Goal: Task Accomplishment & Management: Complete application form

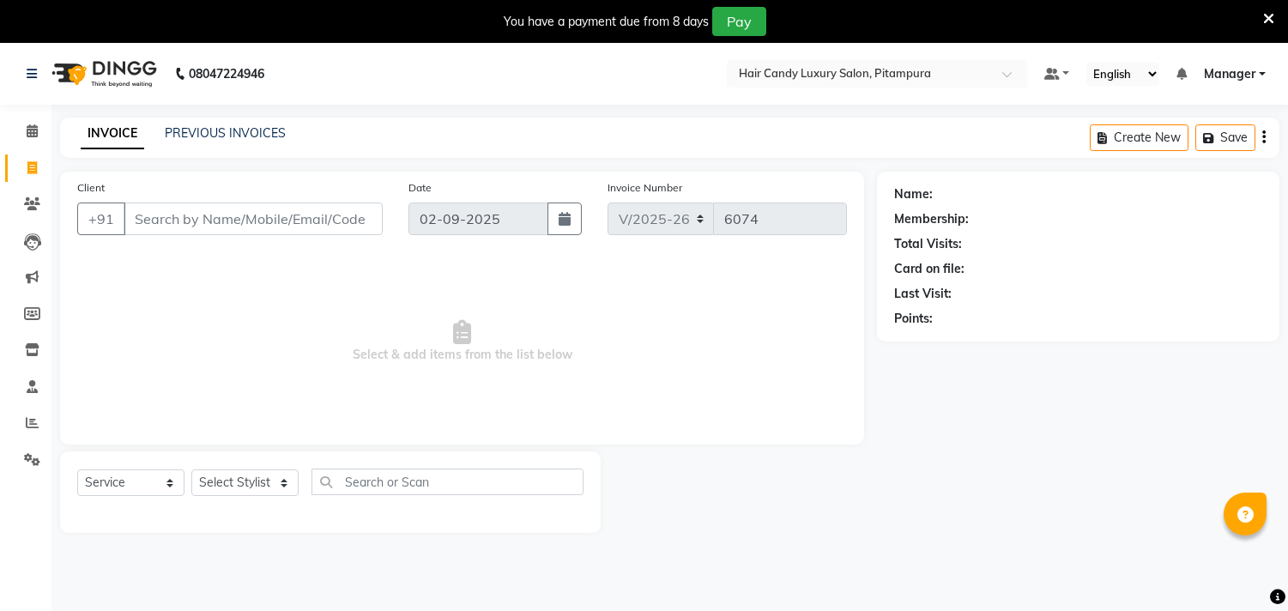
select select "4720"
select select "service"
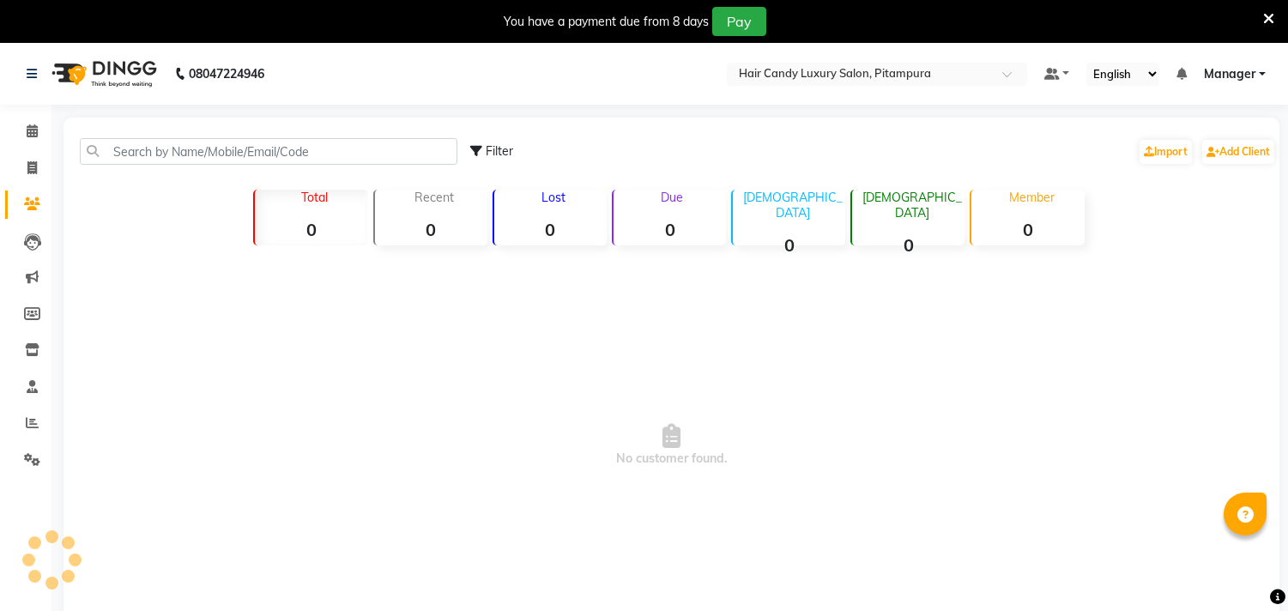
scroll to position [43, 0]
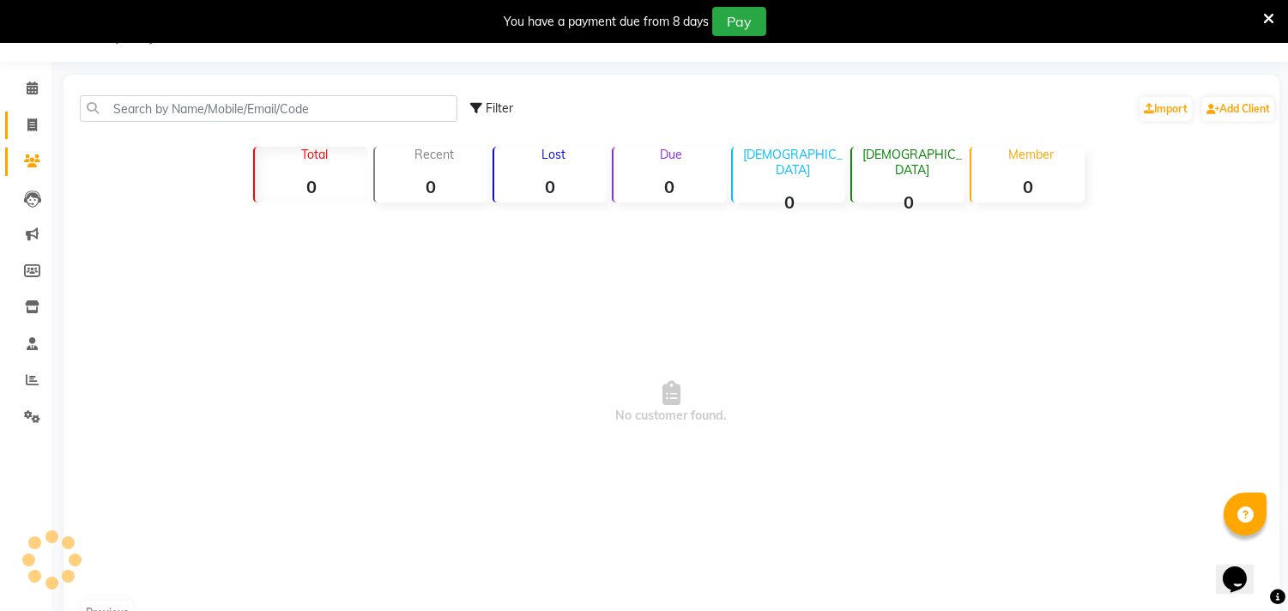
click at [27, 124] on icon at bounding box center [31, 124] width 9 height 13
select select "service"
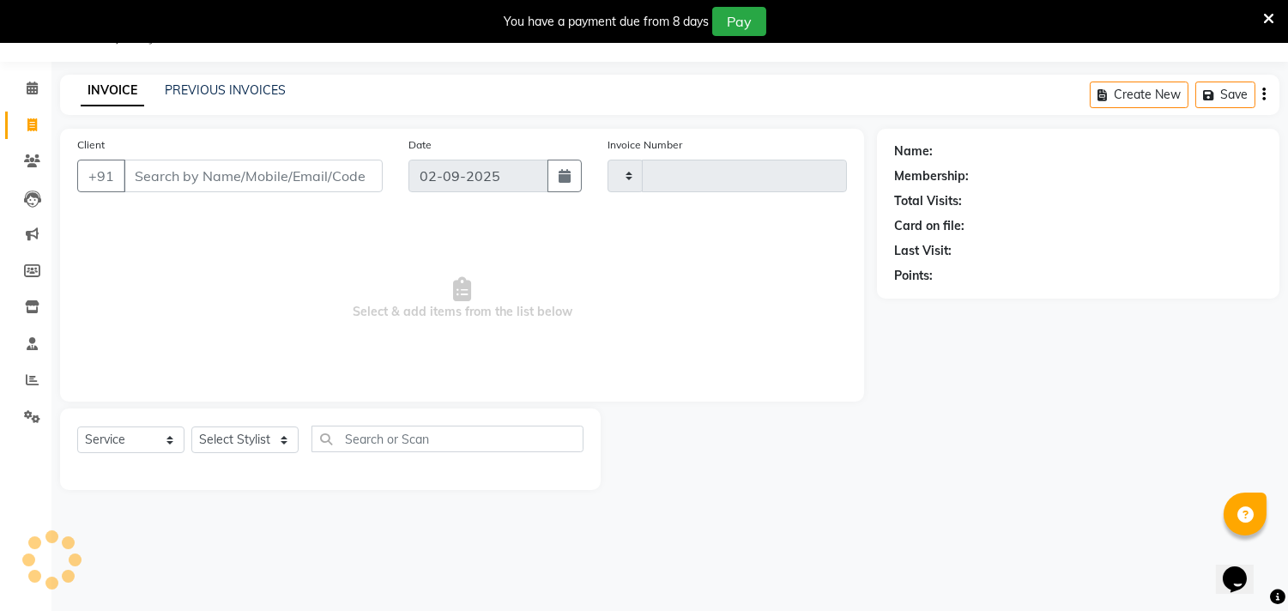
scroll to position [0, 0]
select select "4720"
type input "6074"
drag, startPoint x: 21, startPoint y: 23, endPoint x: 772, endPoint y: 269, distance: 791.0
click at [773, 269] on span "Select & add items from the list below" at bounding box center [462, 299] width 770 height 172
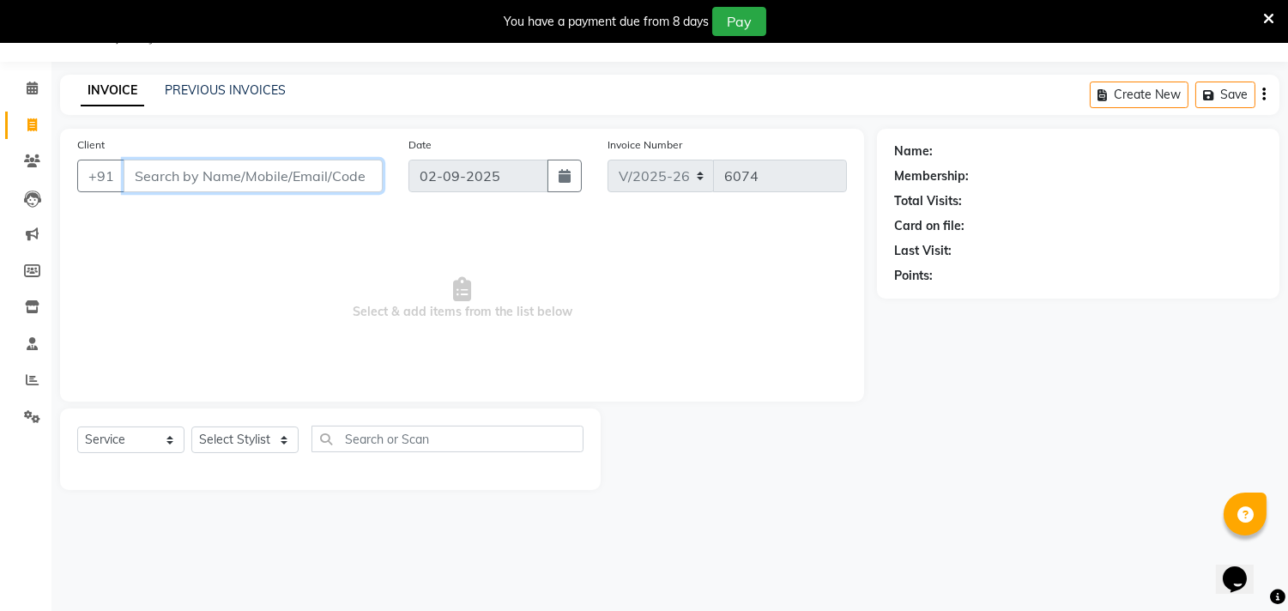
click at [294, 172] on input "Client" at bounding box center [253, 176] width 259 height 33
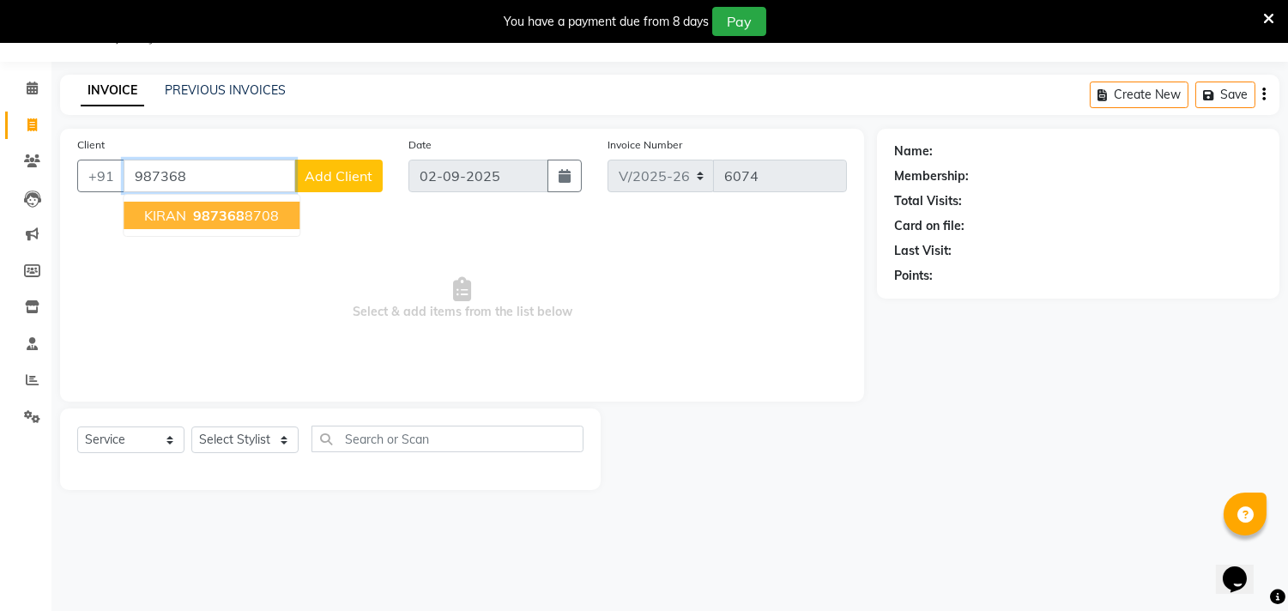
click at [244, 227] on button "KIRAN 987368 8708" at bounding box center [212, 215] width 176 height 27
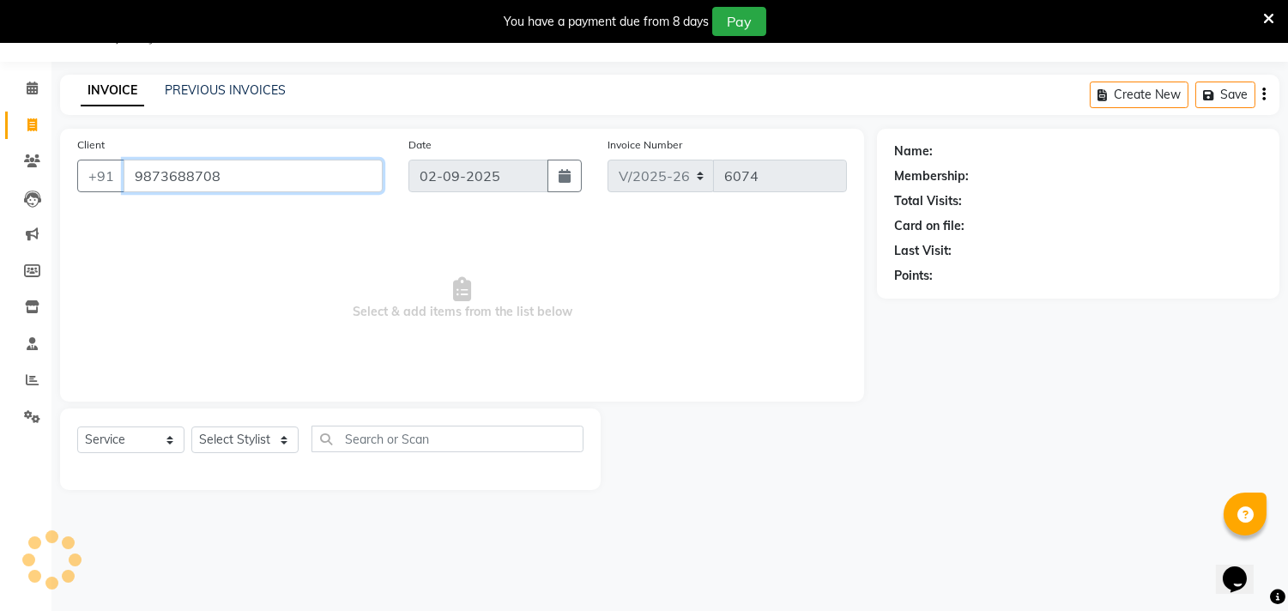
type input "9873688708"
select select "1: Object"
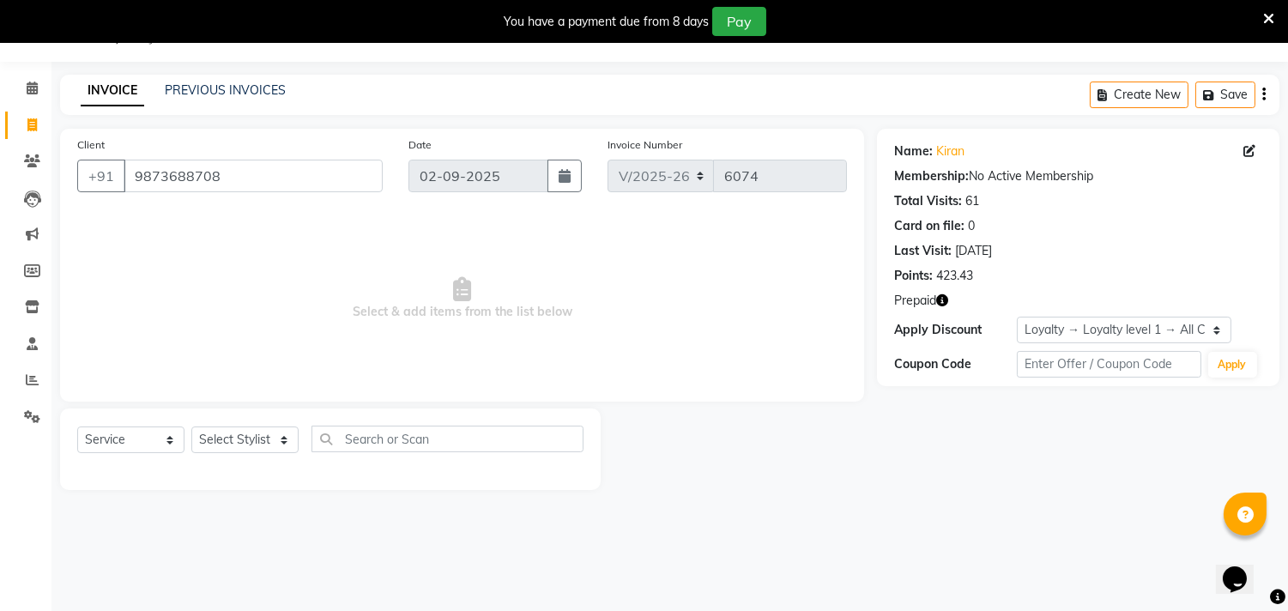
click at [941, 297] on icon "button" at bounding box center [942, 300] width 12 height 12
click at [30, 124] on icon at bounding box center [31, 124] width 9 height 13
select select "service"
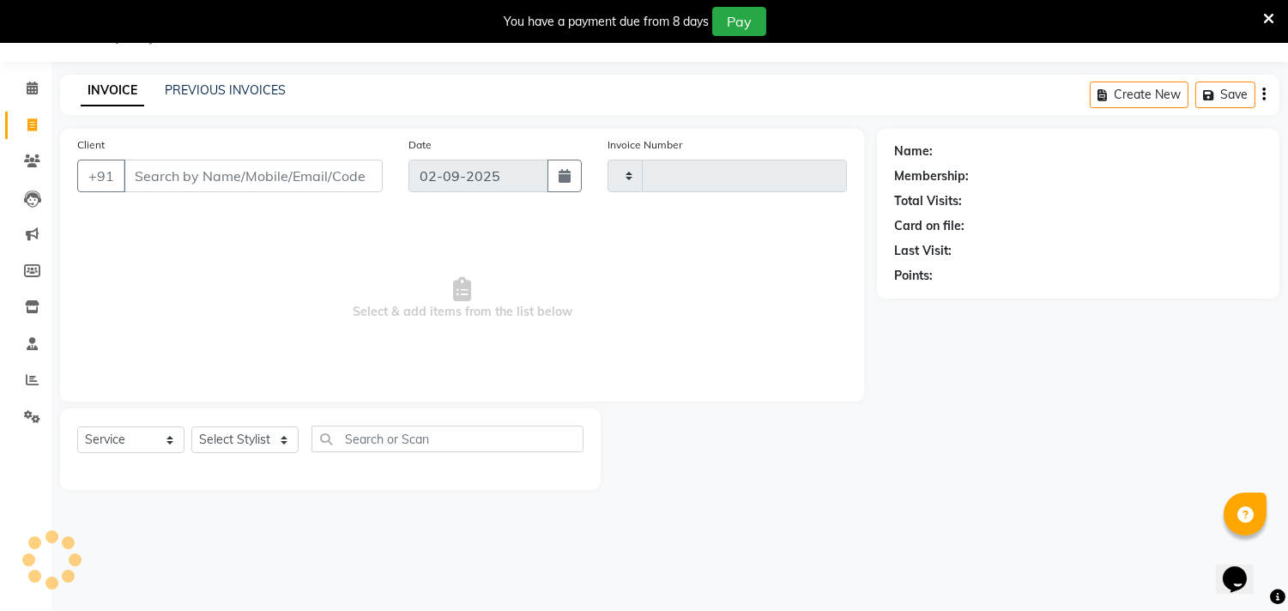
type input "6074"
select select "4720"
click at [26, 381] on icon at bounding box center [32, 379] width 13 height 13
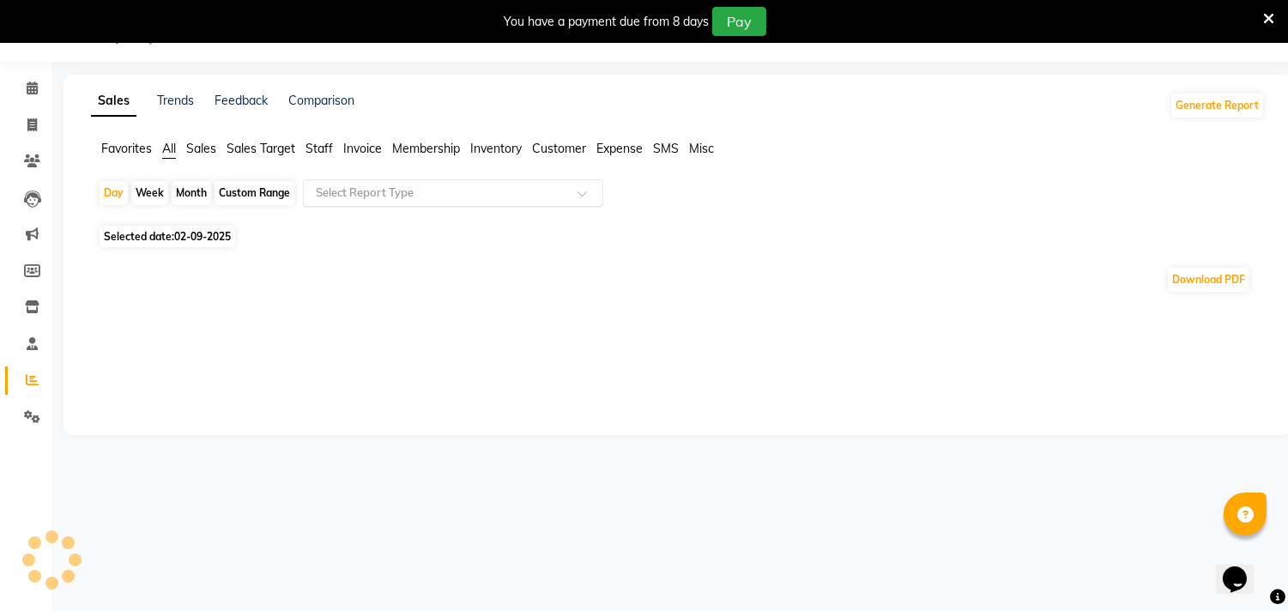
click at [444, 184] on input "text" at bounding box center [435, 192] width 247 height 17
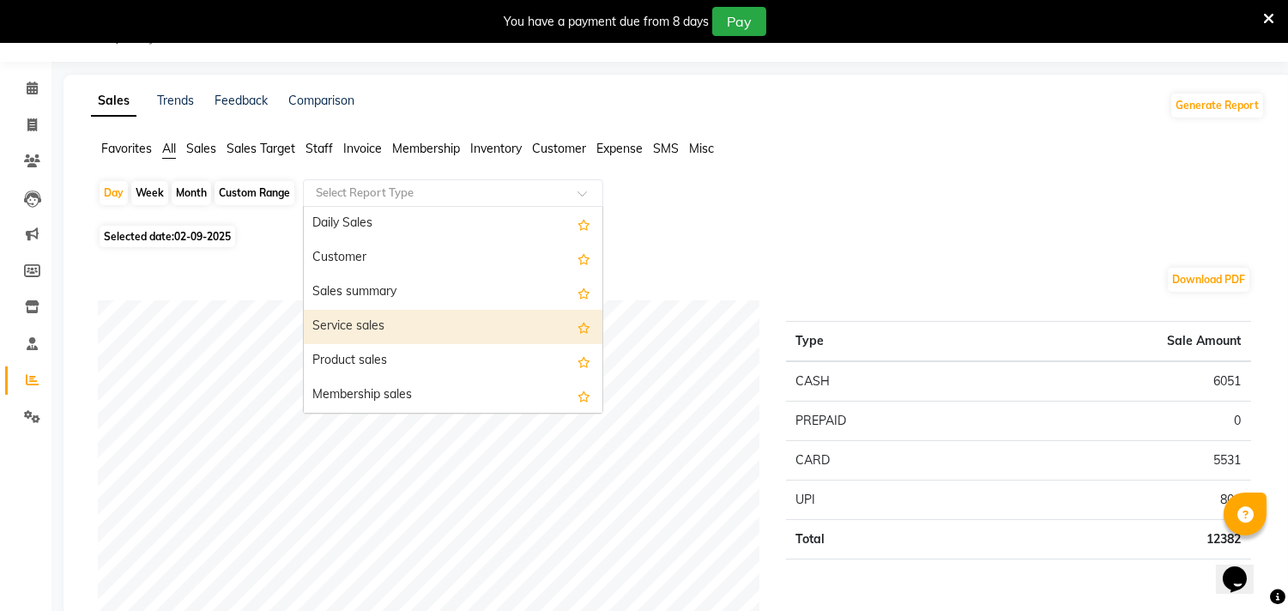
scroll to position [95, 0]
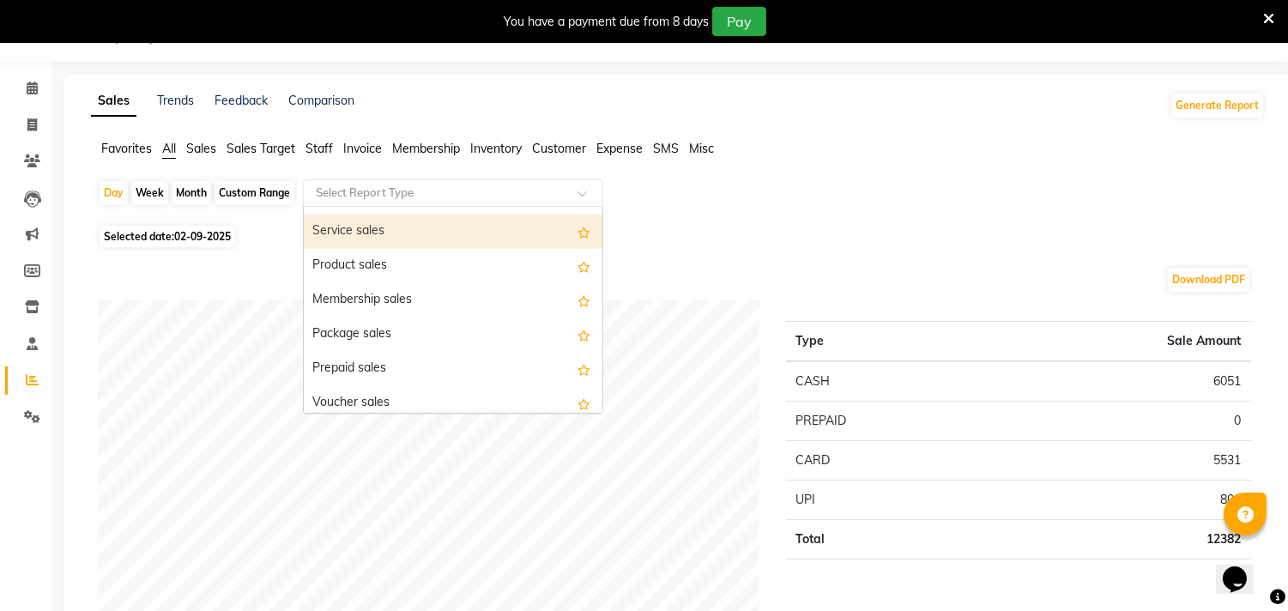
click at [408, 244] on div "Service sales" at bounding box center [453, 232] width 299 height 34
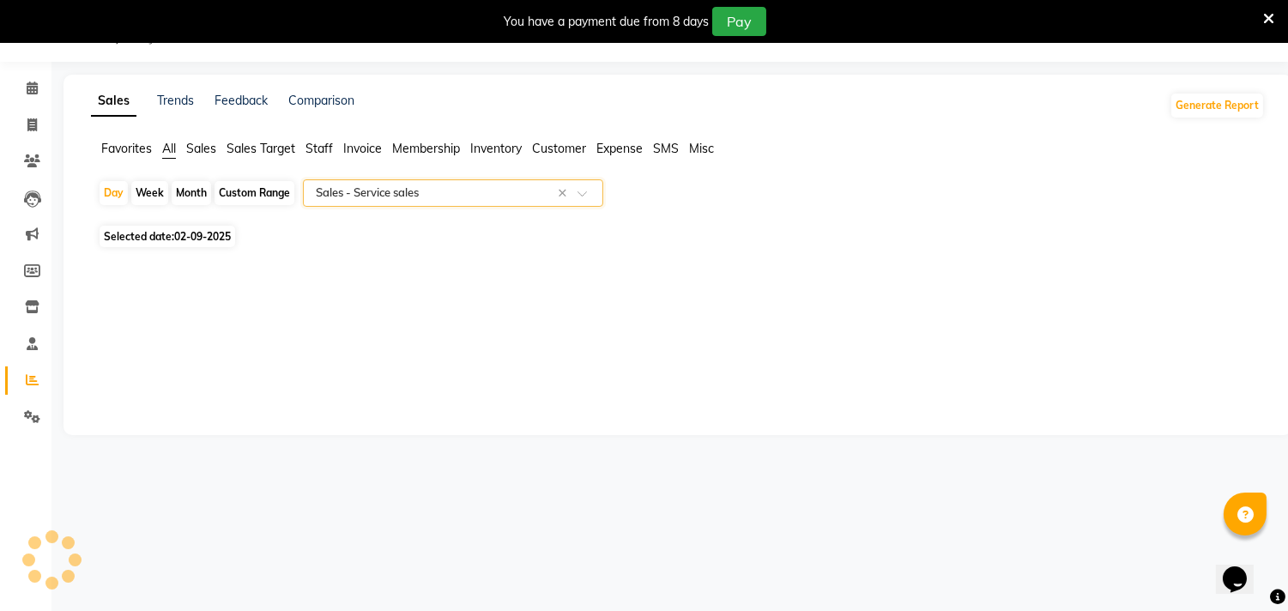
select select "filtered_report"
select select "csv"
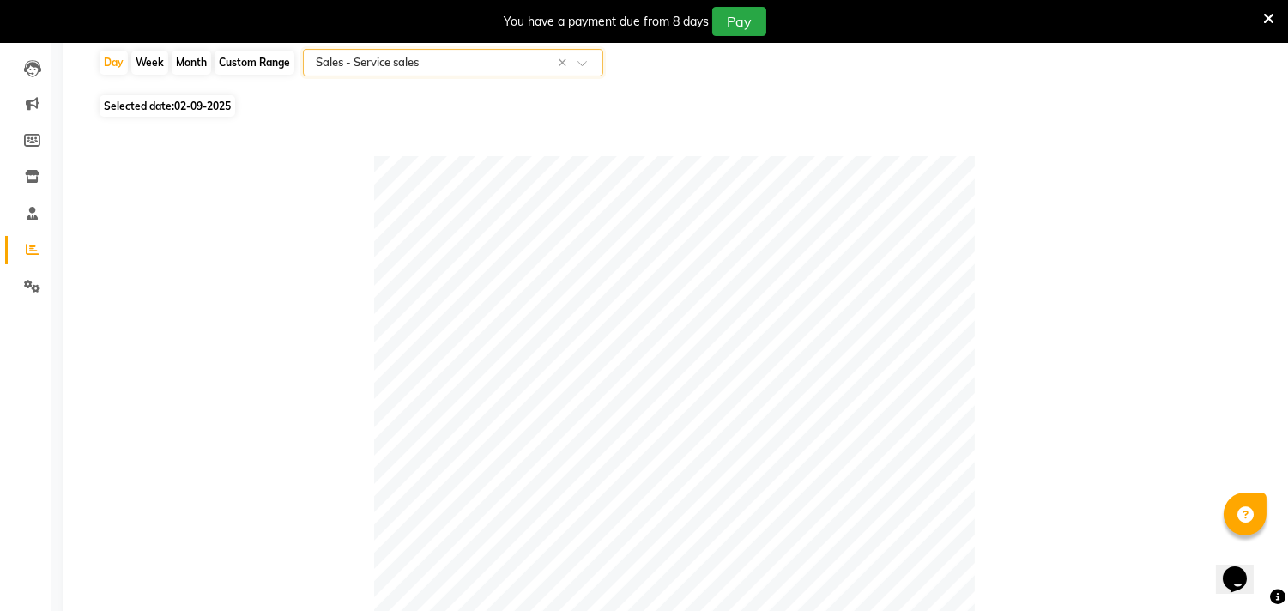
scroll to position [0, 0]
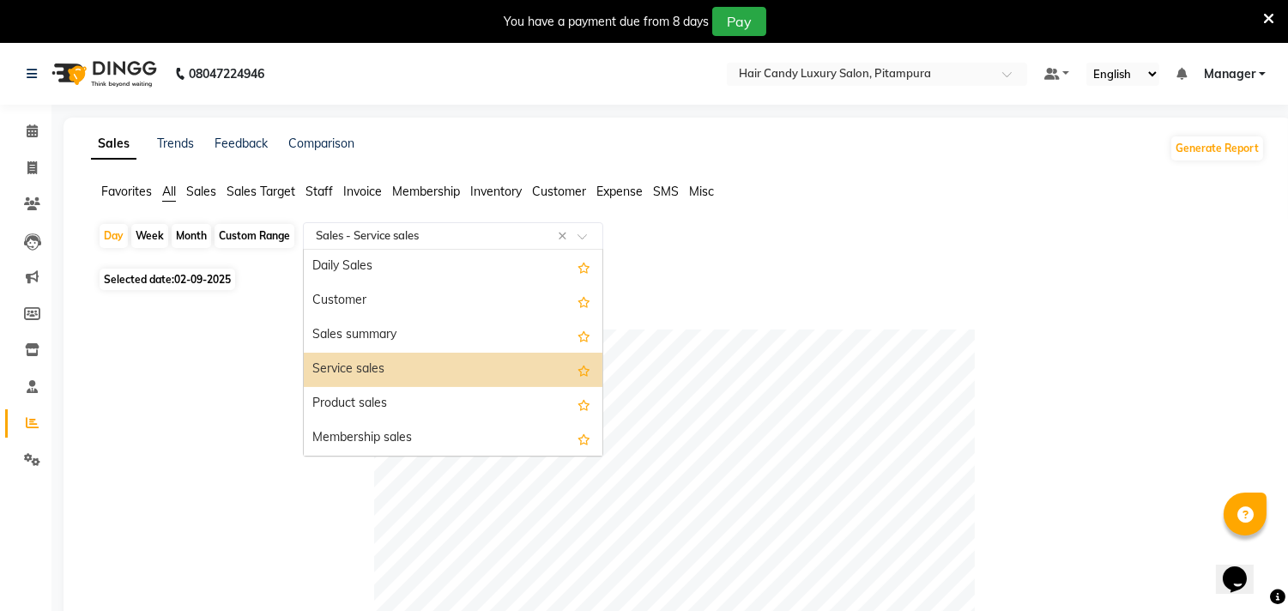
click at [489, 233] on input "text" at bounding box center [435, 235] width 247 height 17
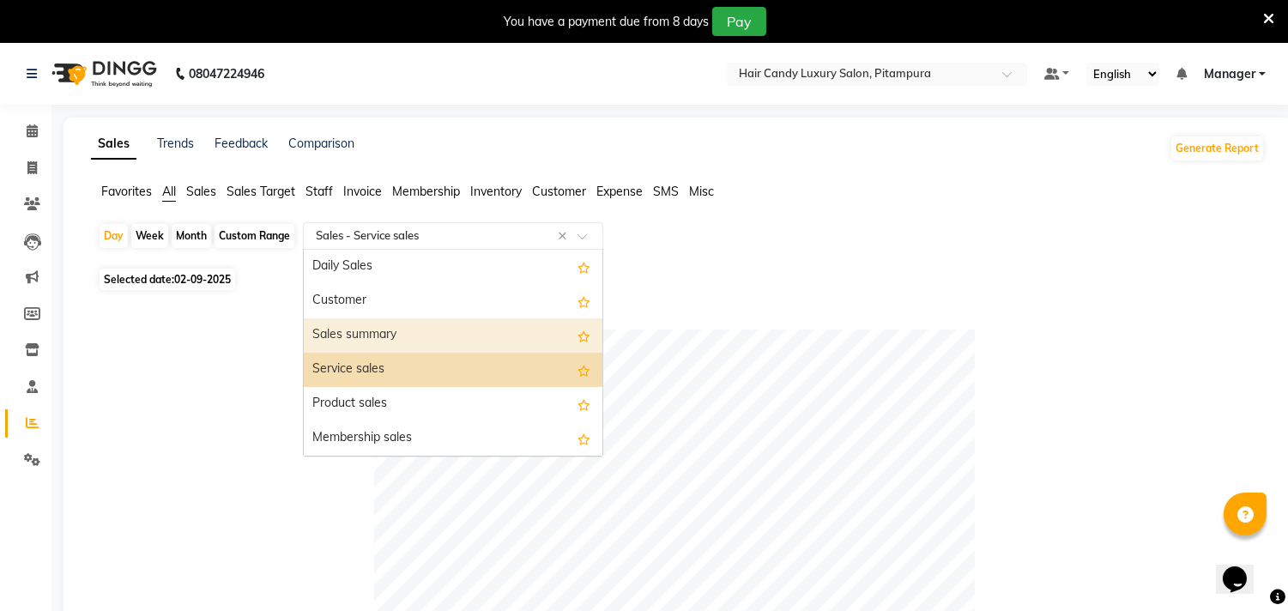
click at [426, 336] on div "Sales summary" at bounding box center [453, 335] width 299 height 34
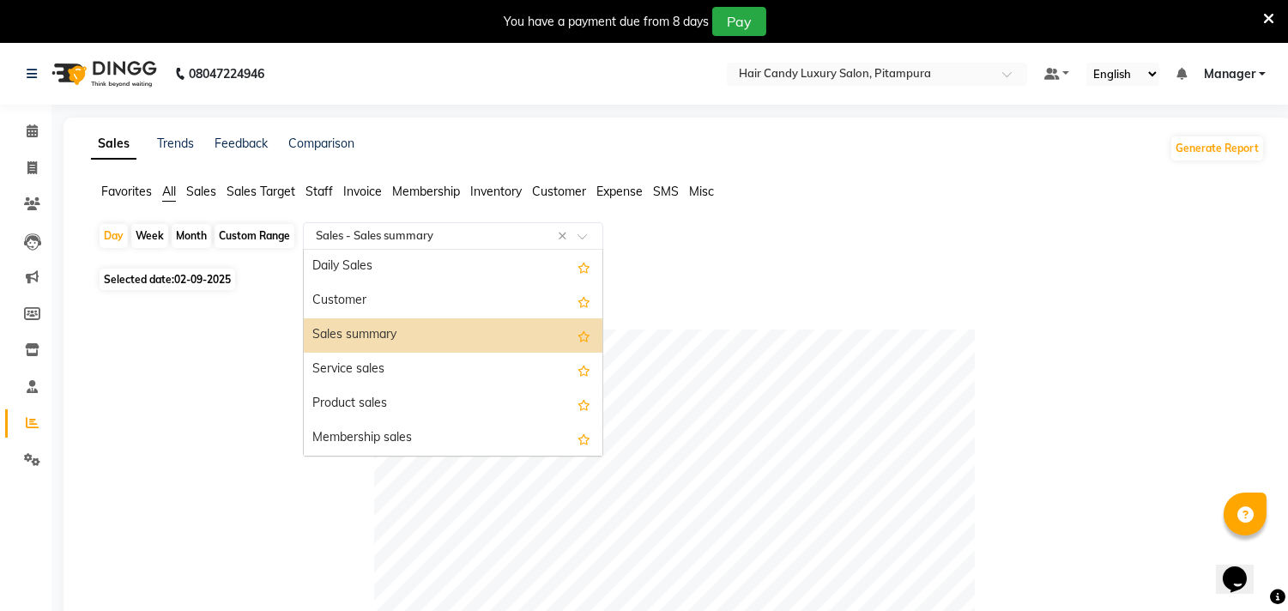
click at [481, 239] on input "text" at bounding box center [435, 235] width 247 height 17
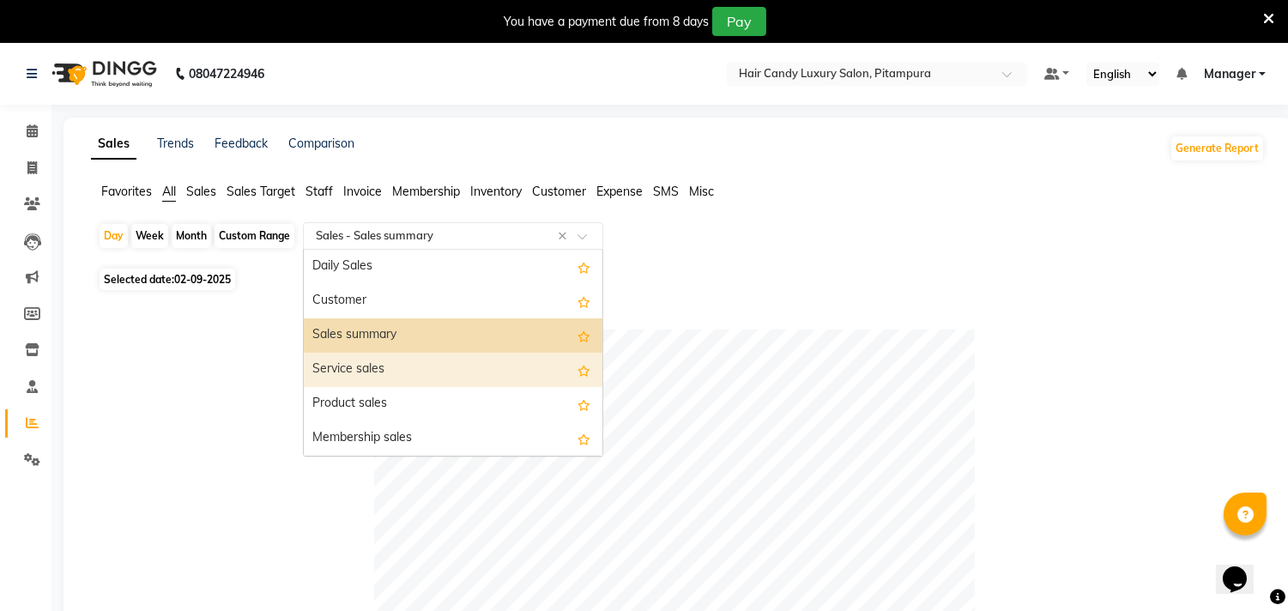
click at [413, 378] on div "Service sales" at bounding box center [453, 370] width 299 height 34
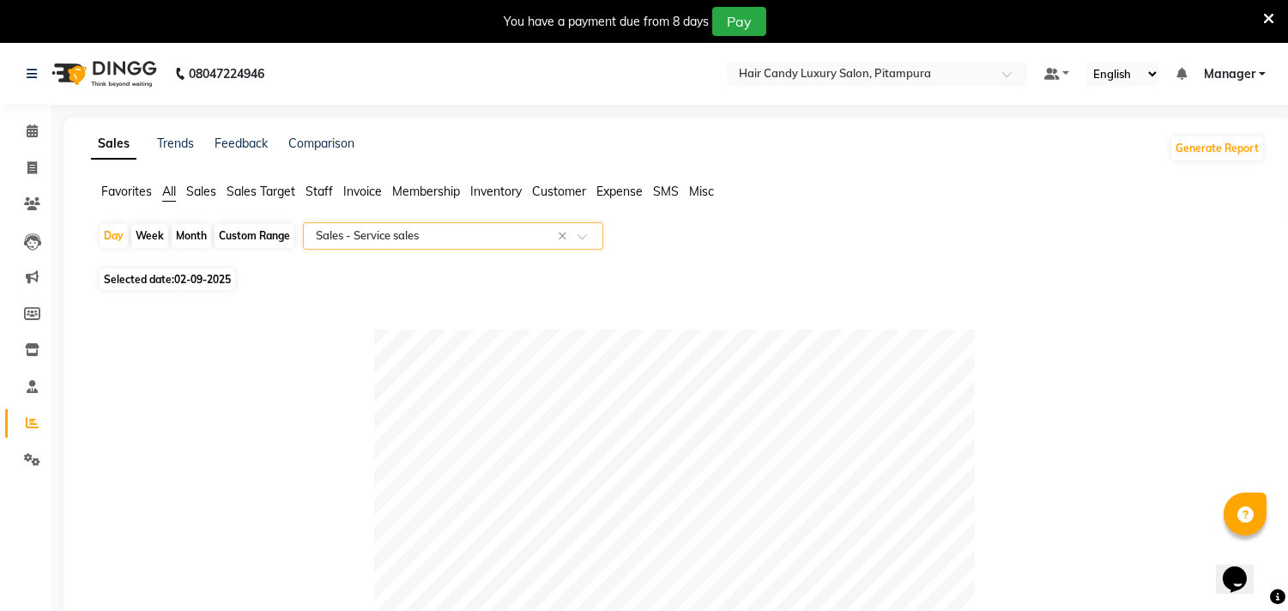
click at [481, 235] on input "text" at bounding box center [435, 235] width 247 height 17
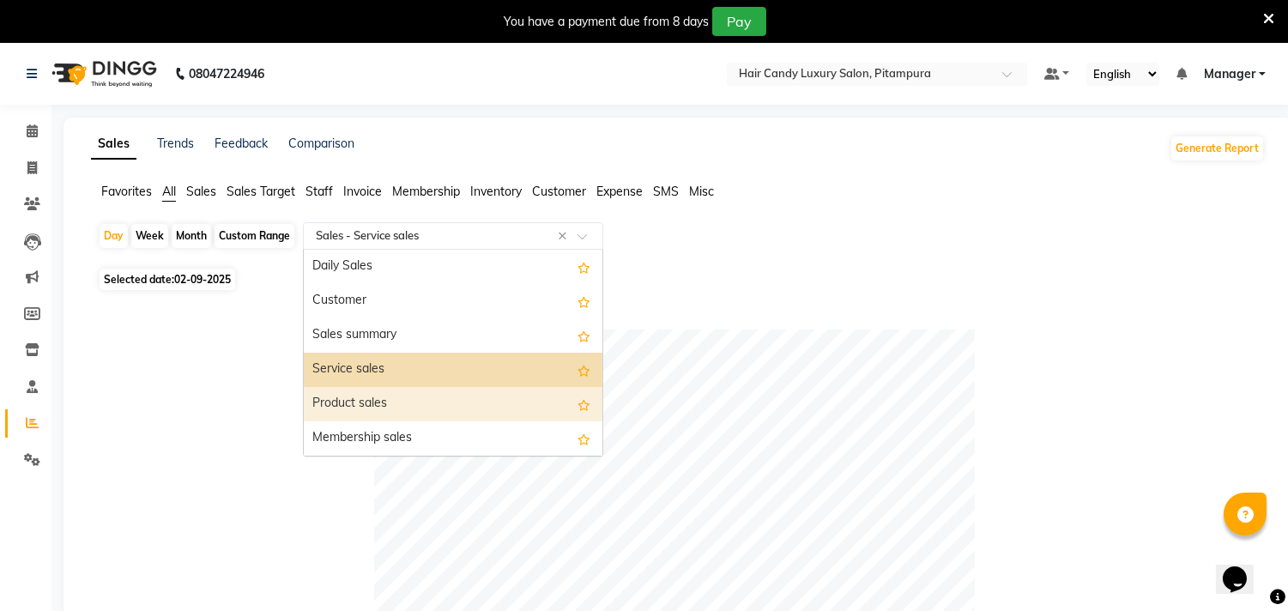
click at [439, 401] on div "Product sales" at bounding box center [453, 404] width 299 height 34
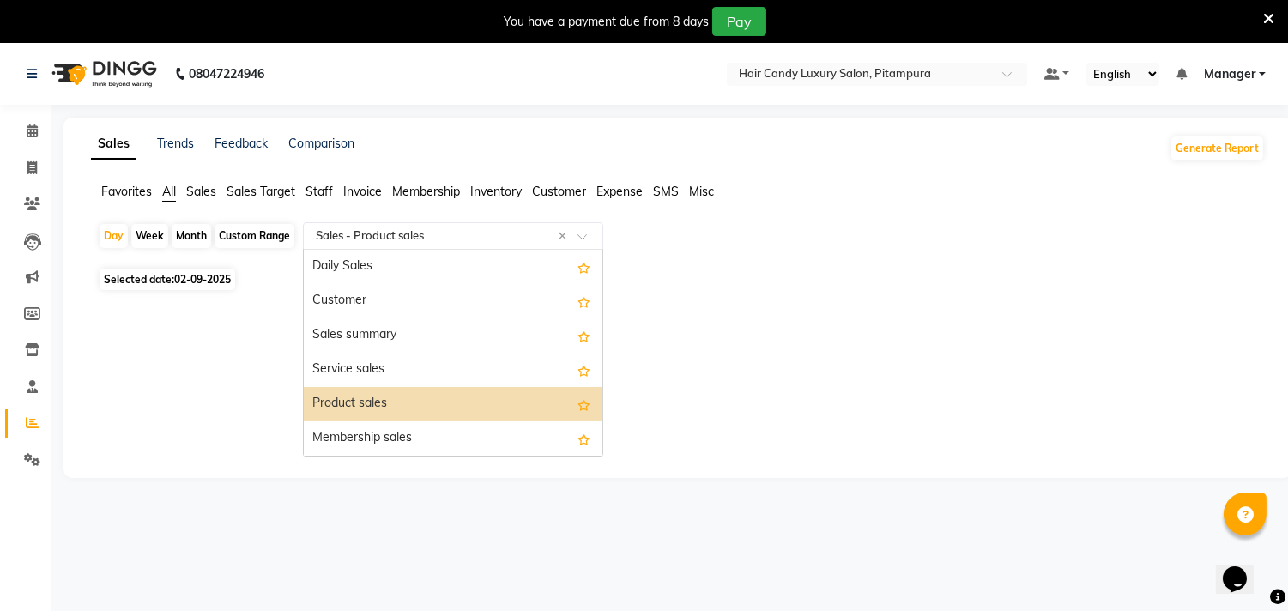
click at [509, 240] on input "text" at bounding box center [435, 235] width 247 height 17
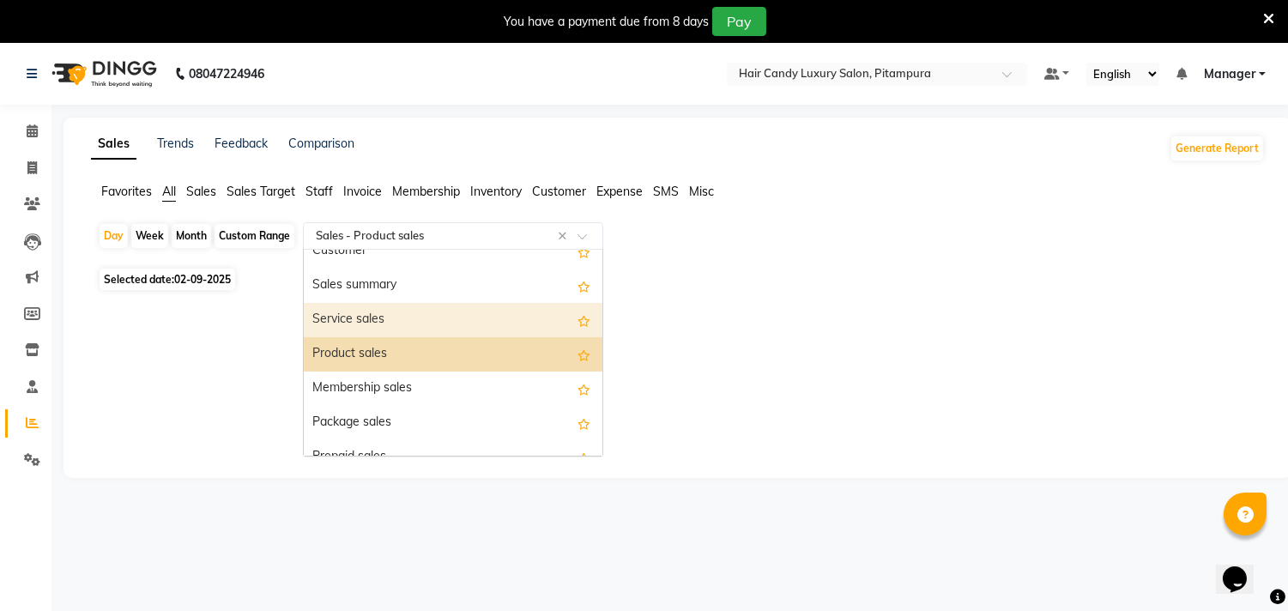
scroll to position [95, 0]
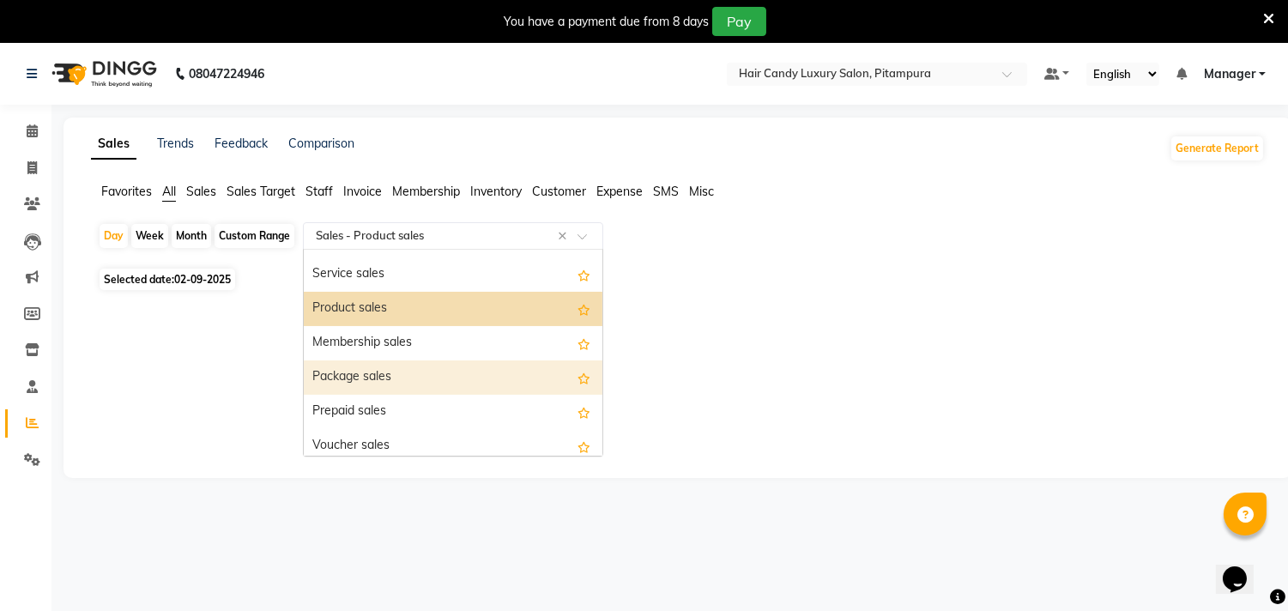
click at [444, 369] on div "Package sales" at bounding box center [453, 377] width 299 height 34
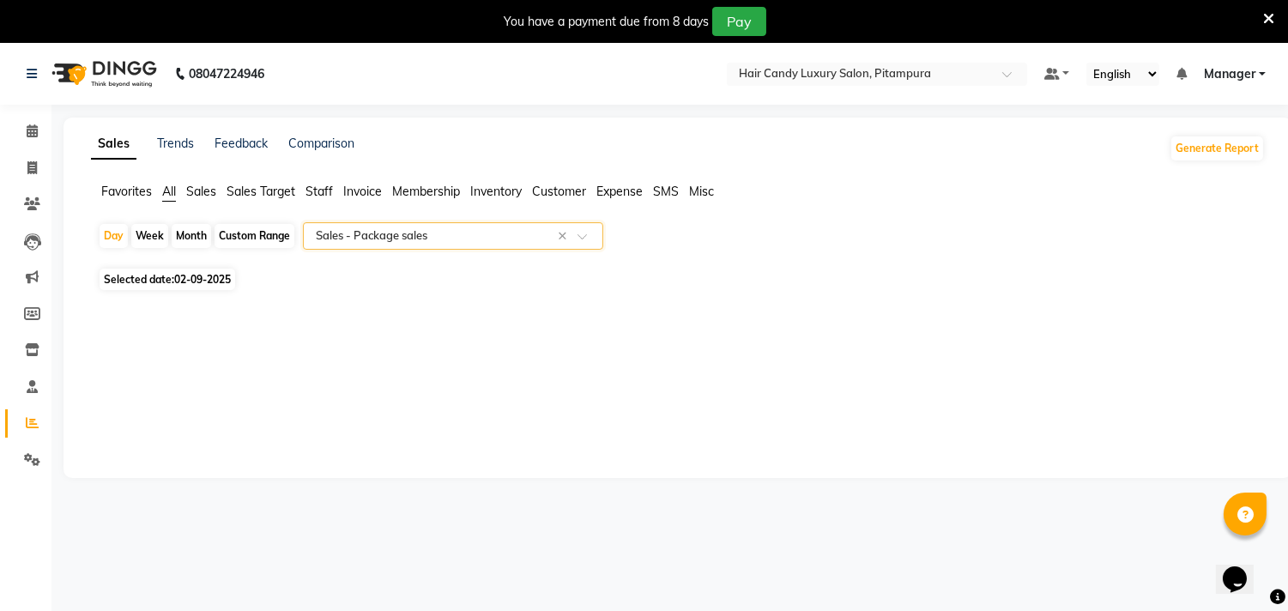
click at [467, 233] on input "text" at bounding box center [435, 235] width 247 height 17
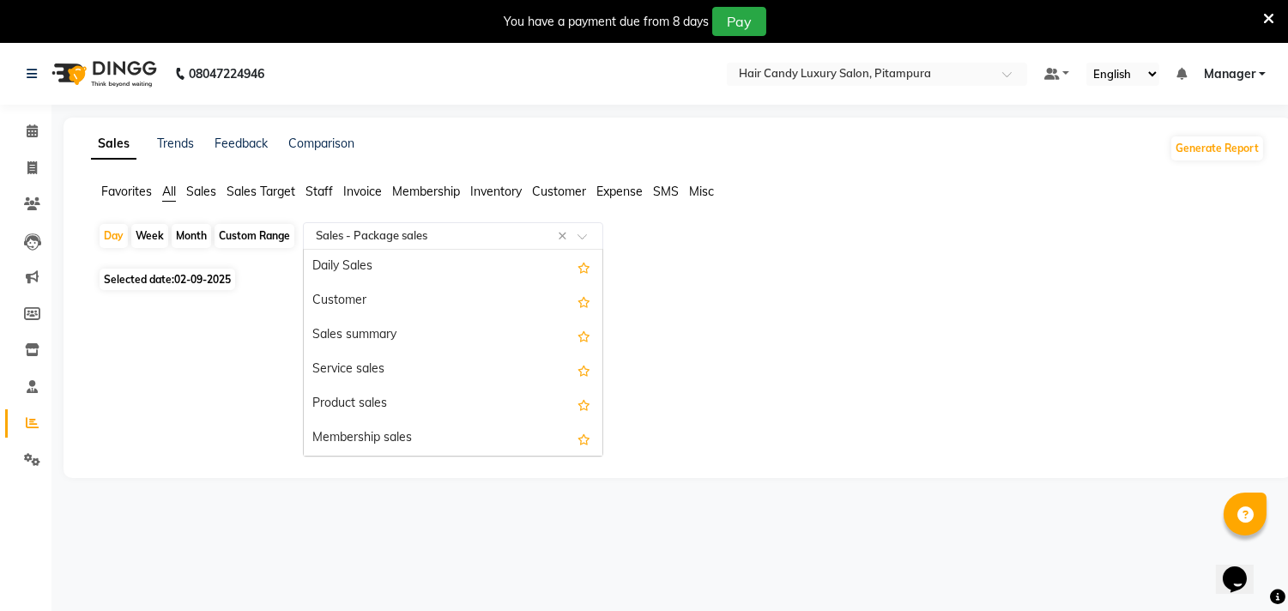
scroll to position [206, 0]
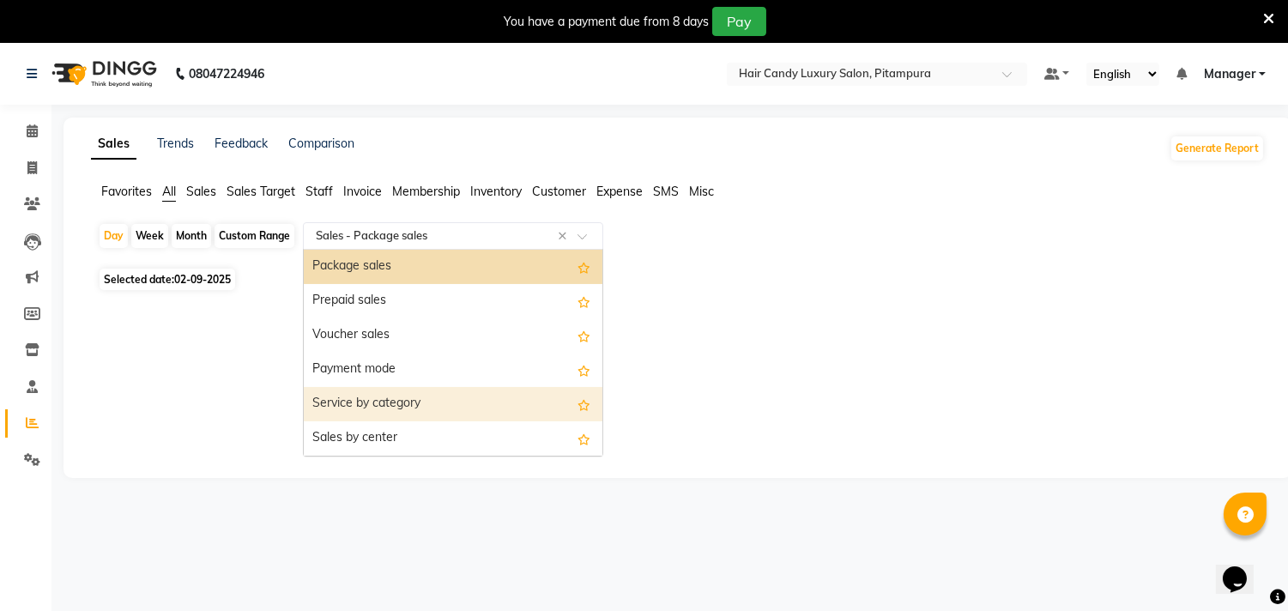
click at [431, 405] on div "Service by category" at bounding box center [453, 404] width 299 height 34
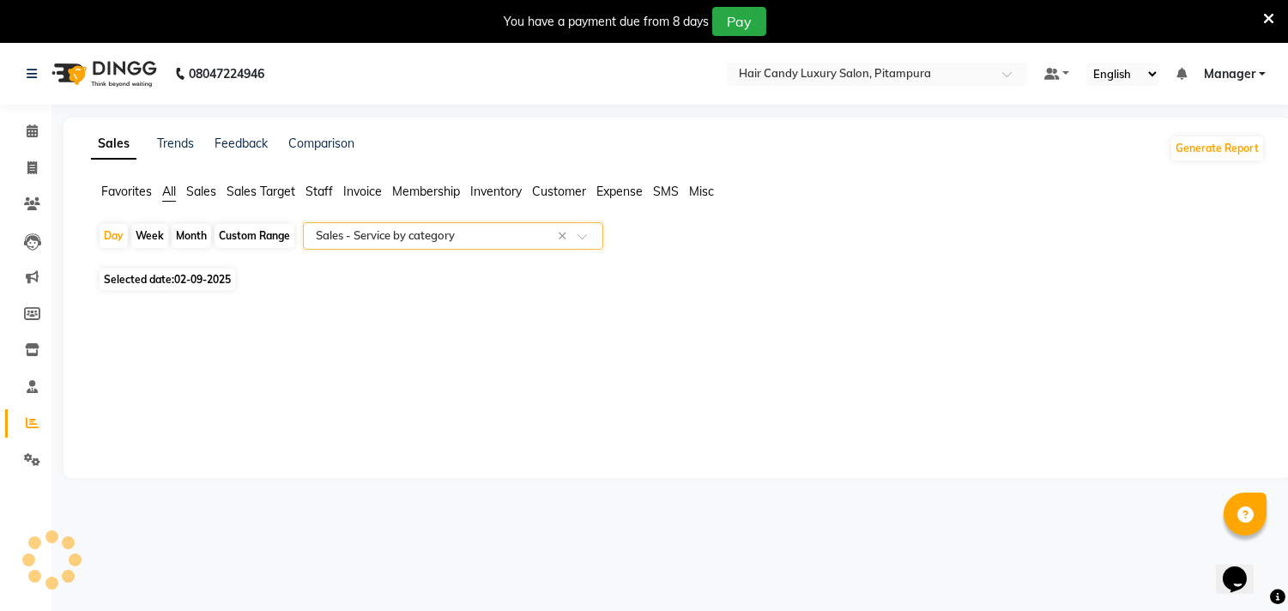
select select "filtered_report"
select select "csv"
click at [541, 239] on input "text" at bounding box center [435, 235] width 247 height 17
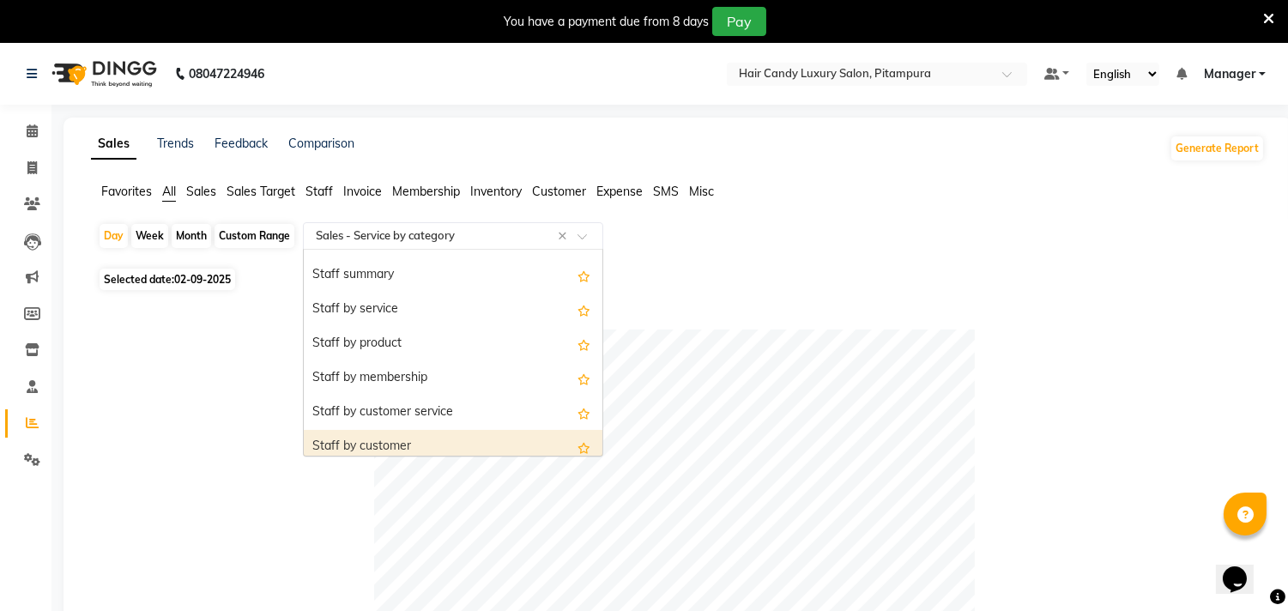
scroll to position [438, 0]
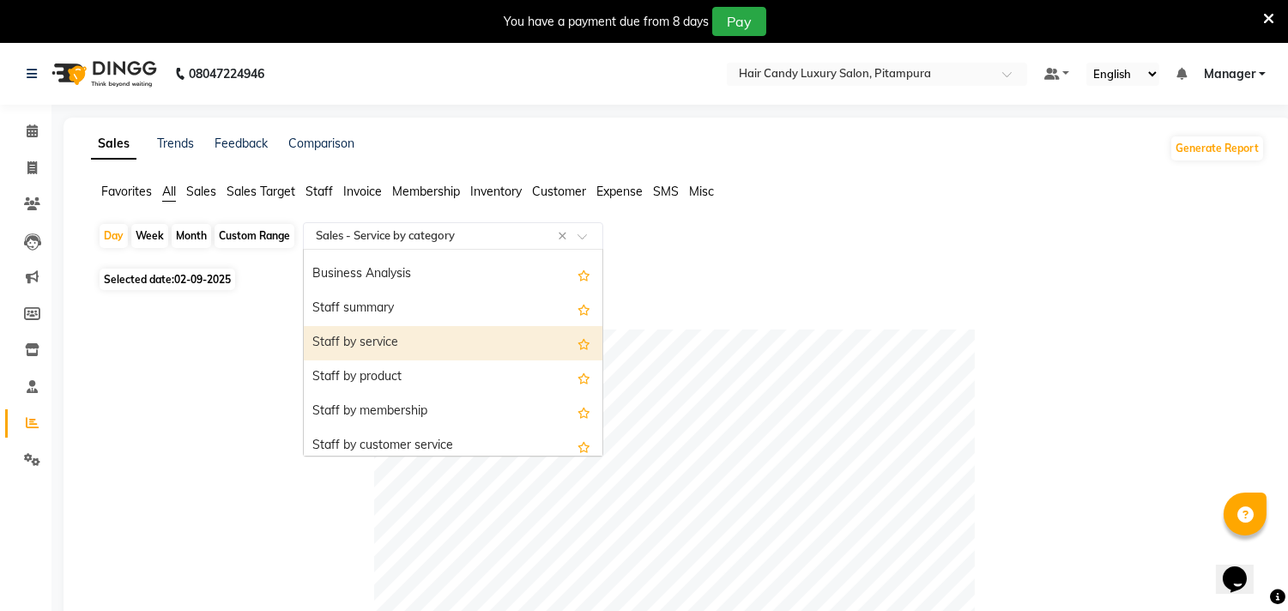
click at [456, 330] on div "Staff by service" at bounding box center [453, 343] width 299 height 34
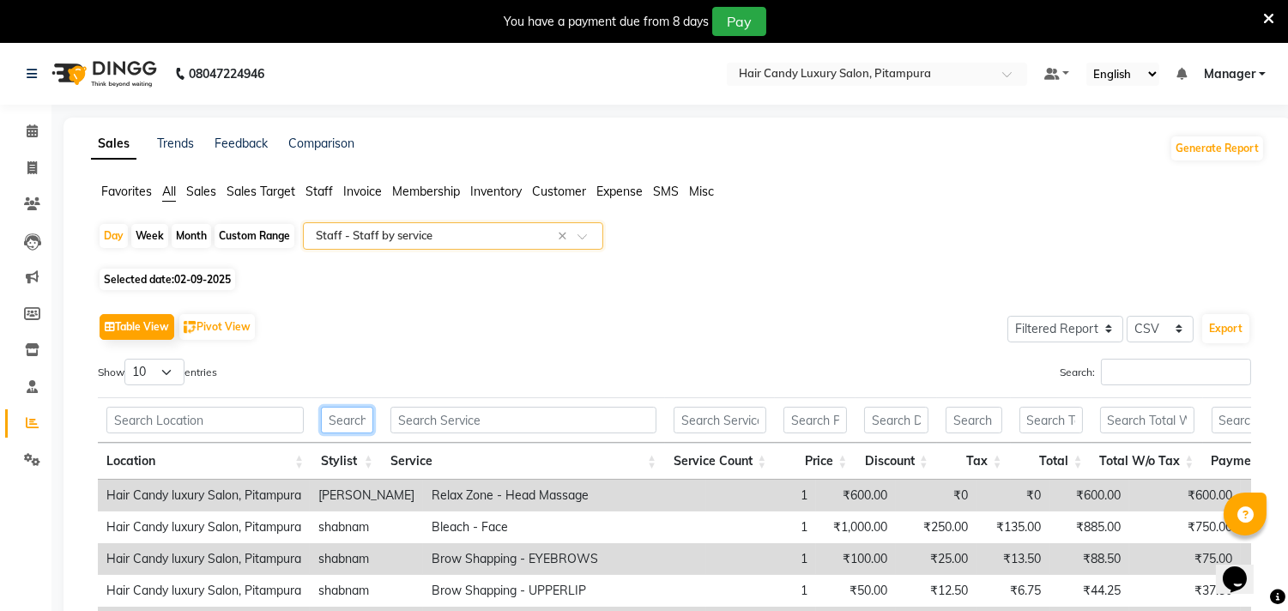
click at [349, 420] on input "text" at bounding box center [347, 420] width 52 height 27
click at [109, 235] on div "Day" at bounding box center [114, 236] width 28 height 24
select select "9"
select select "2025"
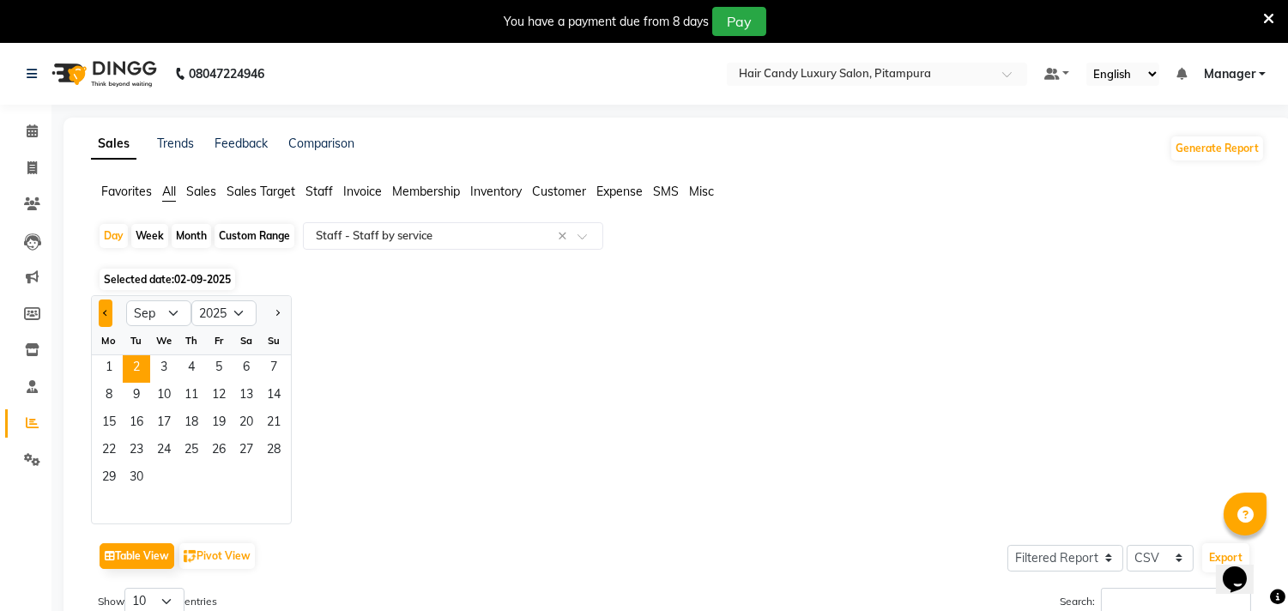
click at [103, 305] on button "Previous month" at bounding box center [106, 312] width 14 height 27
select select "8"
click at [278, 477] on span "31" at bounding box center [273, 478] width 27 height 27
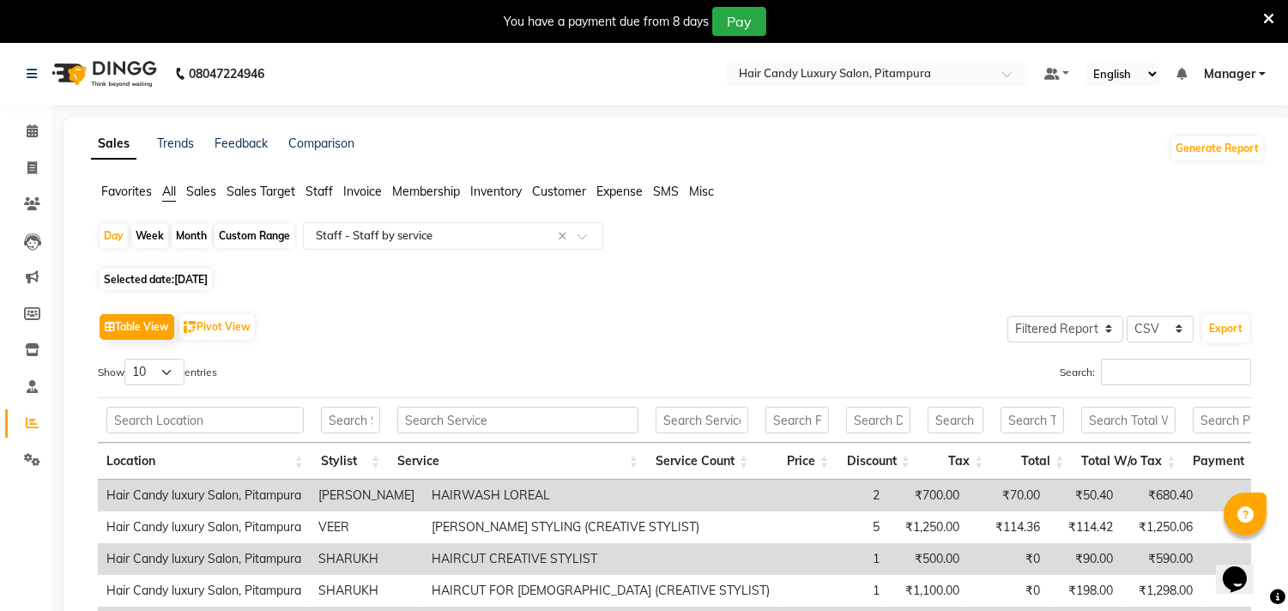
click at [209, 286] on span "Selected date: 31-08-2025" at bounding box center [156, 279] width 112 height 21
select select "8"
select select "2025"
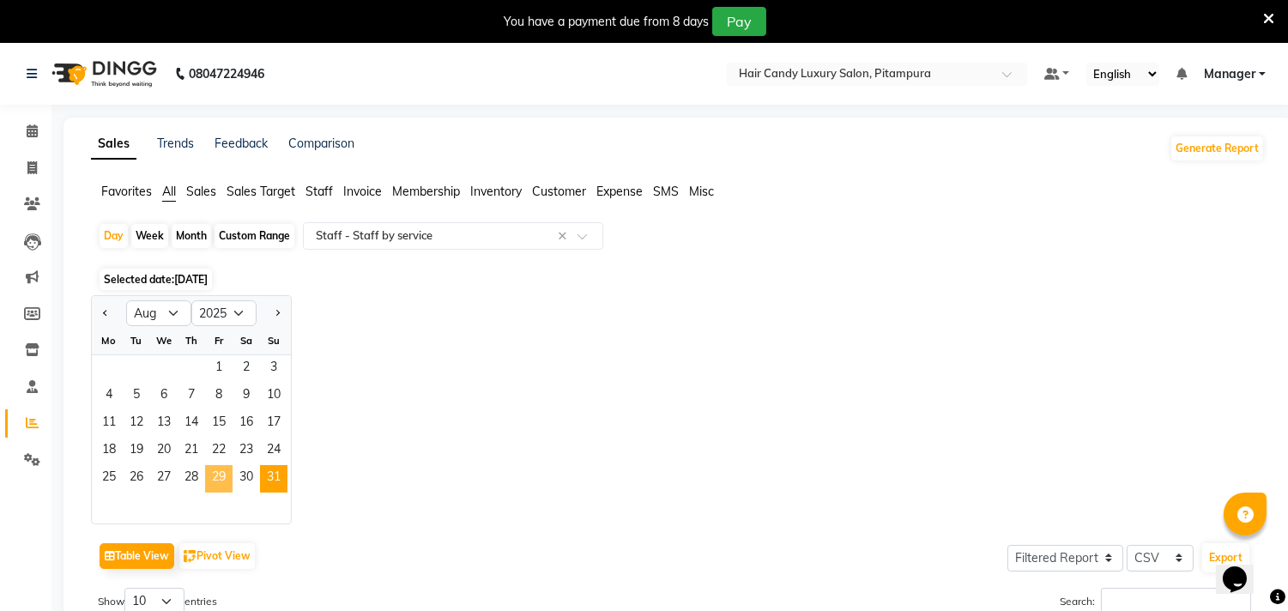
click at [215, 485] on span "29" at bounding box center [218, 478] width 27 height 27
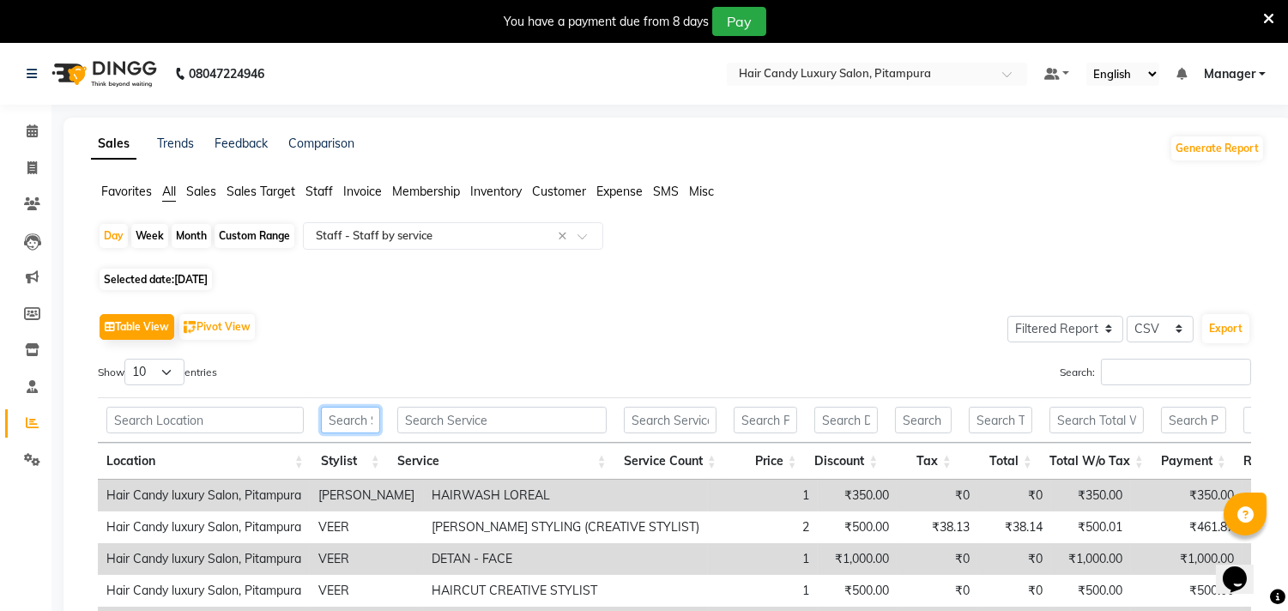
click at [348, 416] on input "text" at bounding box center [350, 420] width 59 height 27
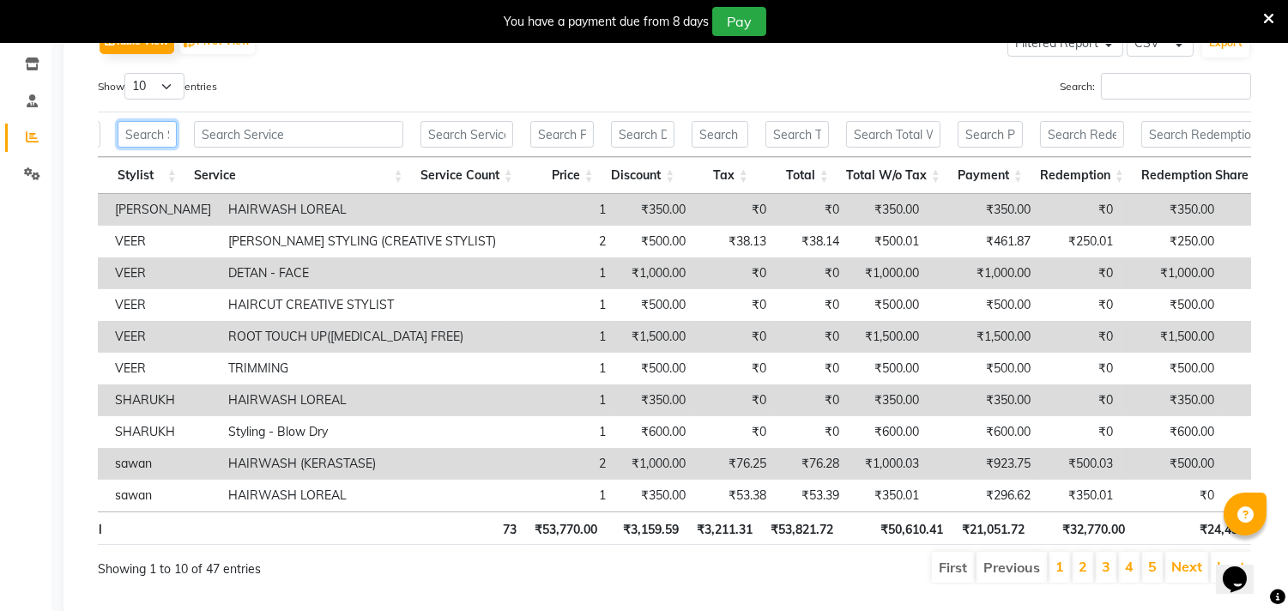
scroll to position [0, 0]
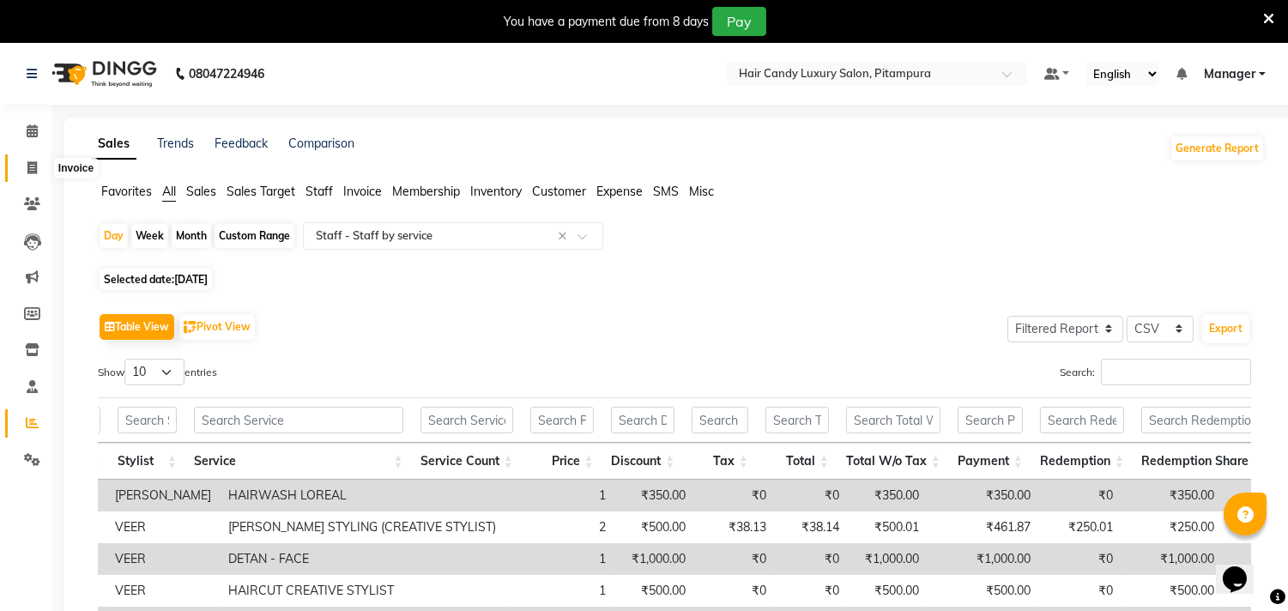
click at [32, 167] on icon at bounding box center [31, 167] width 9 height 13
select select "service"
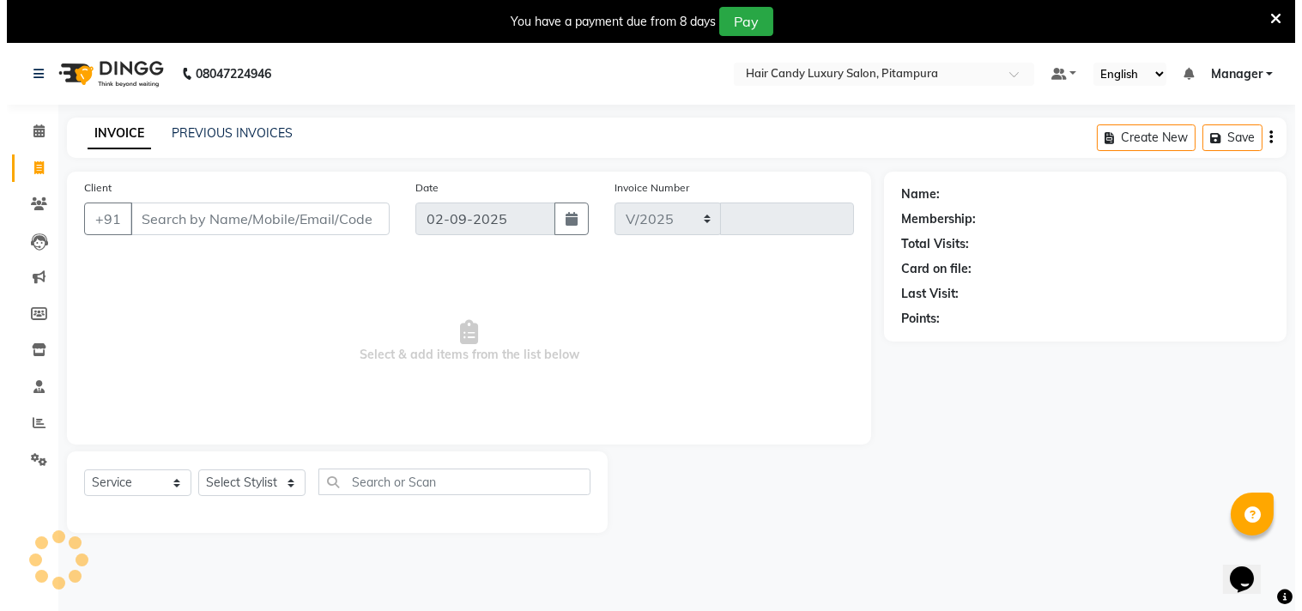
scroll to position [43, 0]
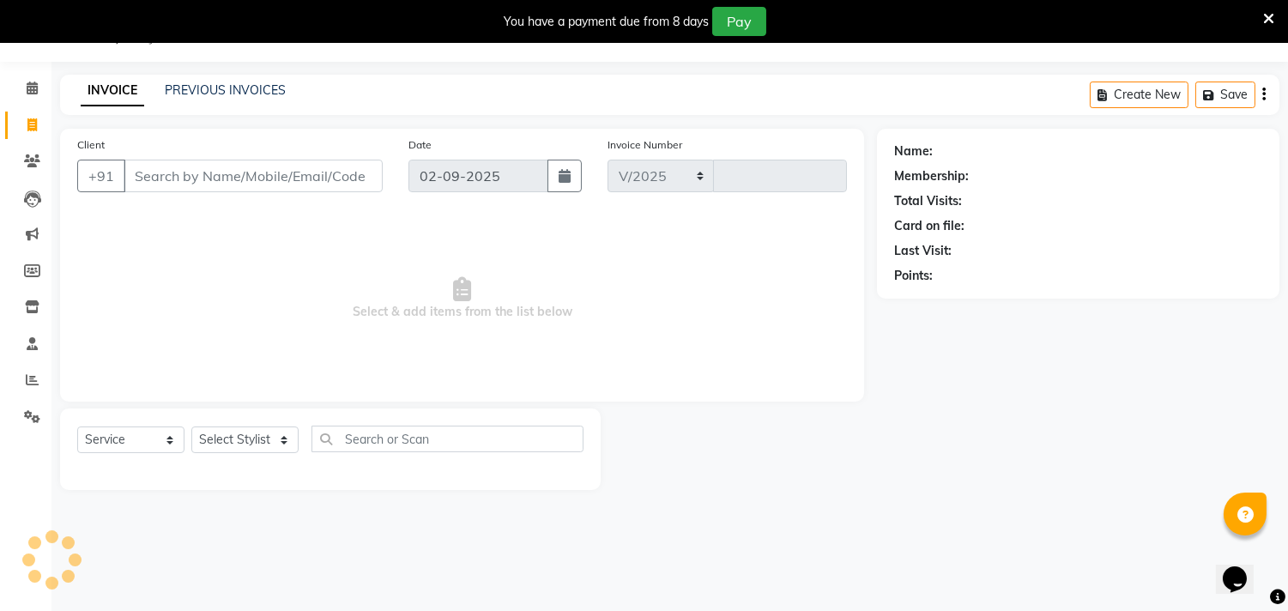
select select "4720"
type input "6074"
click at [262, 178] on input "Client" at bounding box center [253, 176] width 259 height 33
type input "9211614995"
click at [354, 172] on span "Add Client" at bounding box center [339, 175] width 68 height 17
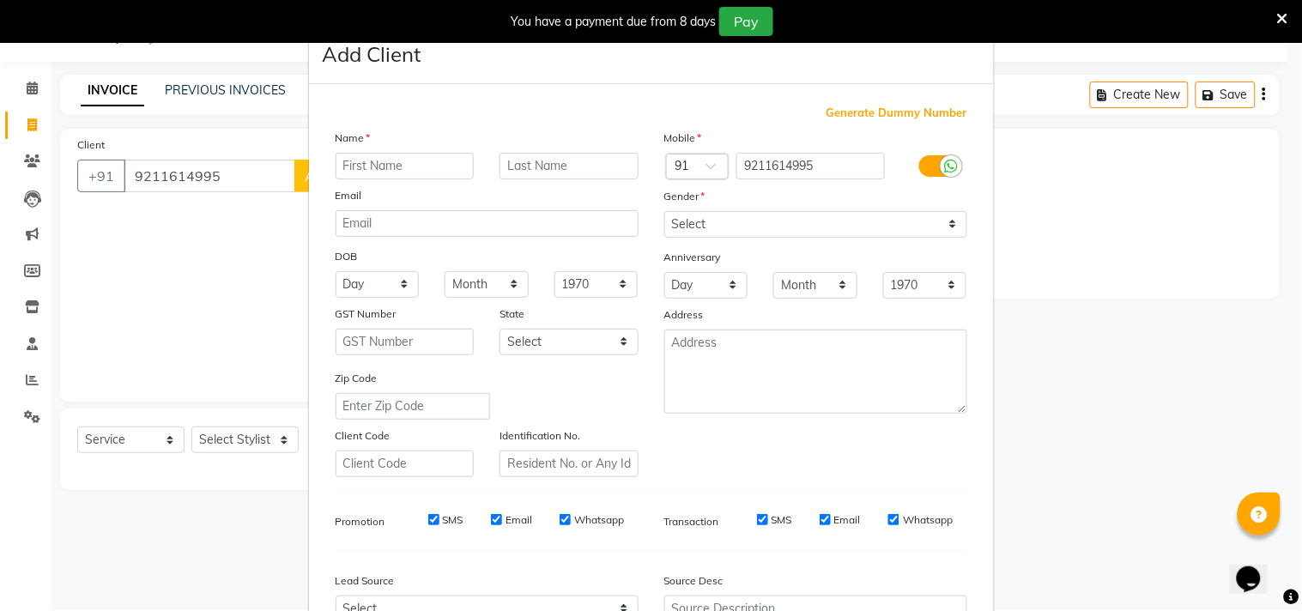
click at [379, 167] on input "text" at bounding box center [405, 166] width 139 height 27
type input "taran"
click at [775, 225] on select "Select Male Female Other Prefer Not To Say" at bounding box center [815, 224] width 303 height 27
select select "male"
click at [664, 211] on select "Select Male Female Other Prefer Not To Say" at bounding box center [815, 224] width 303 height 27
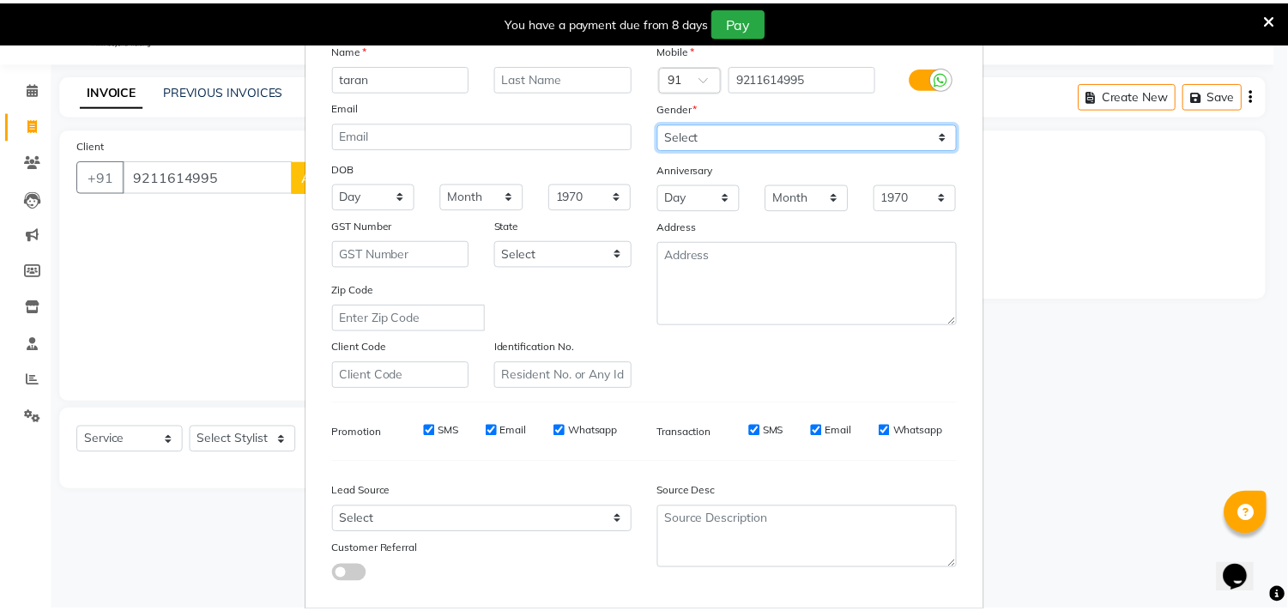
scroll to position [182, 0]
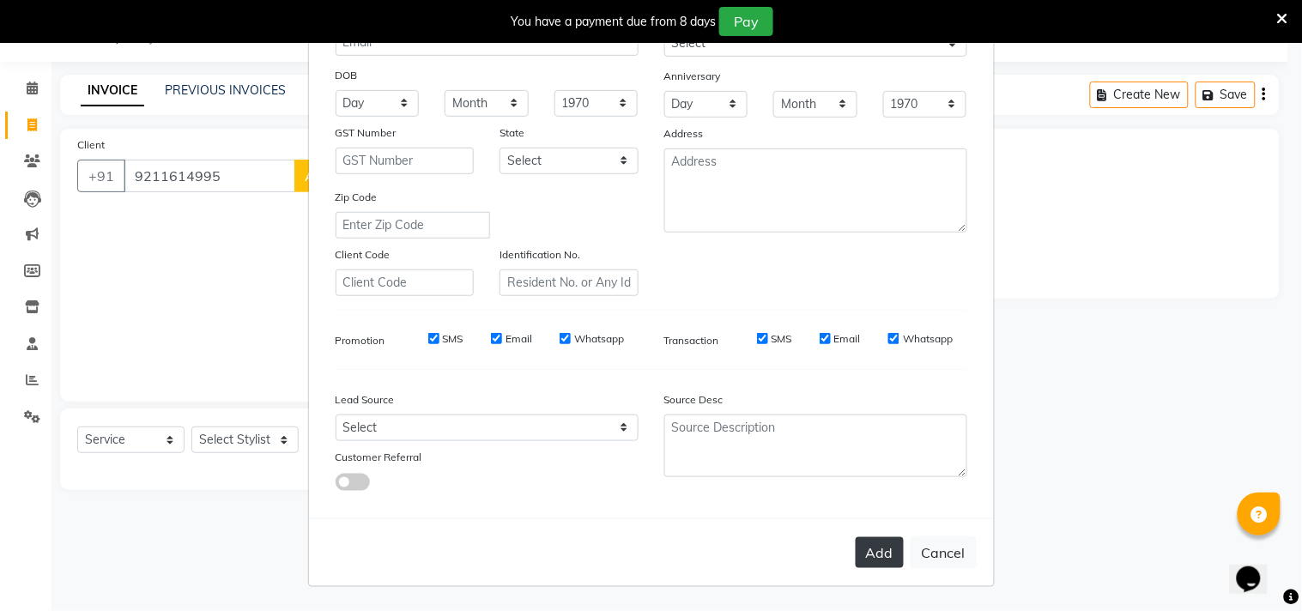
click at [886, 552] on button "Add" at bounding box center [880, 552] width 48 height 31
select select
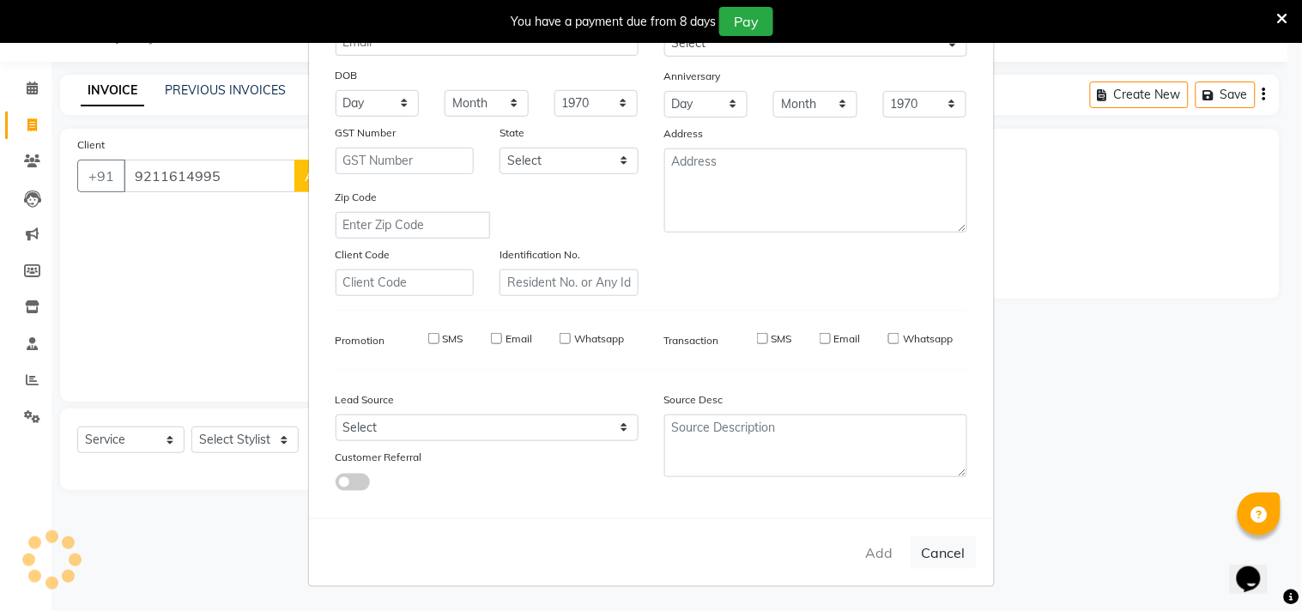
select select
checkbox input "false"
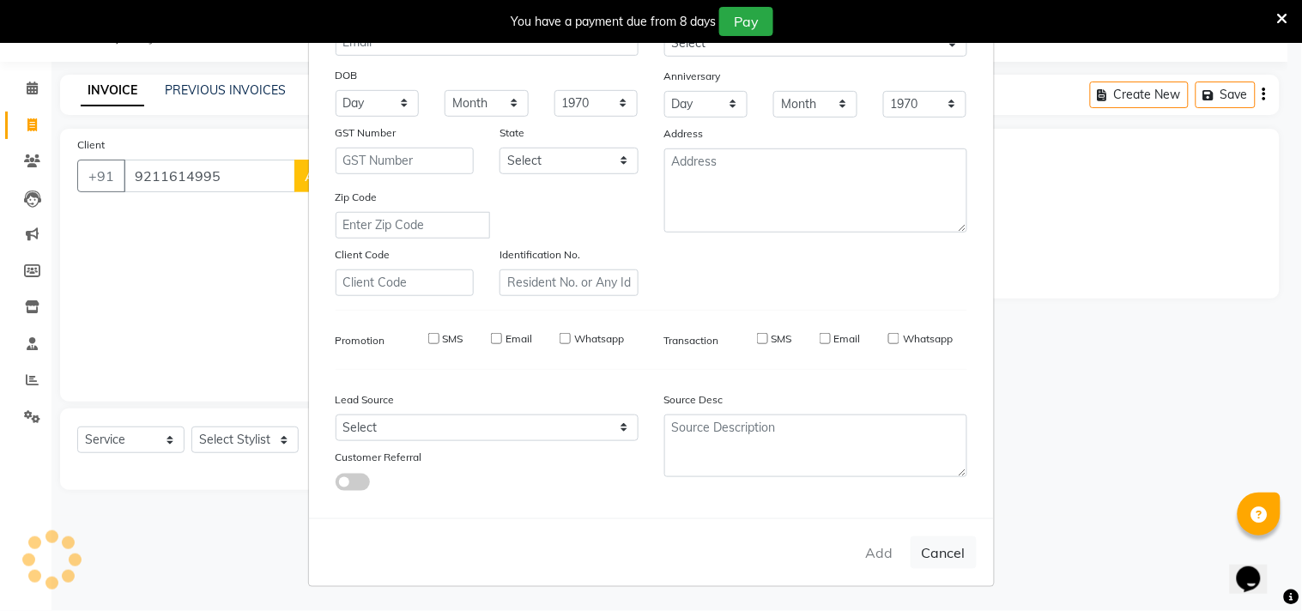
checkbox input "false"
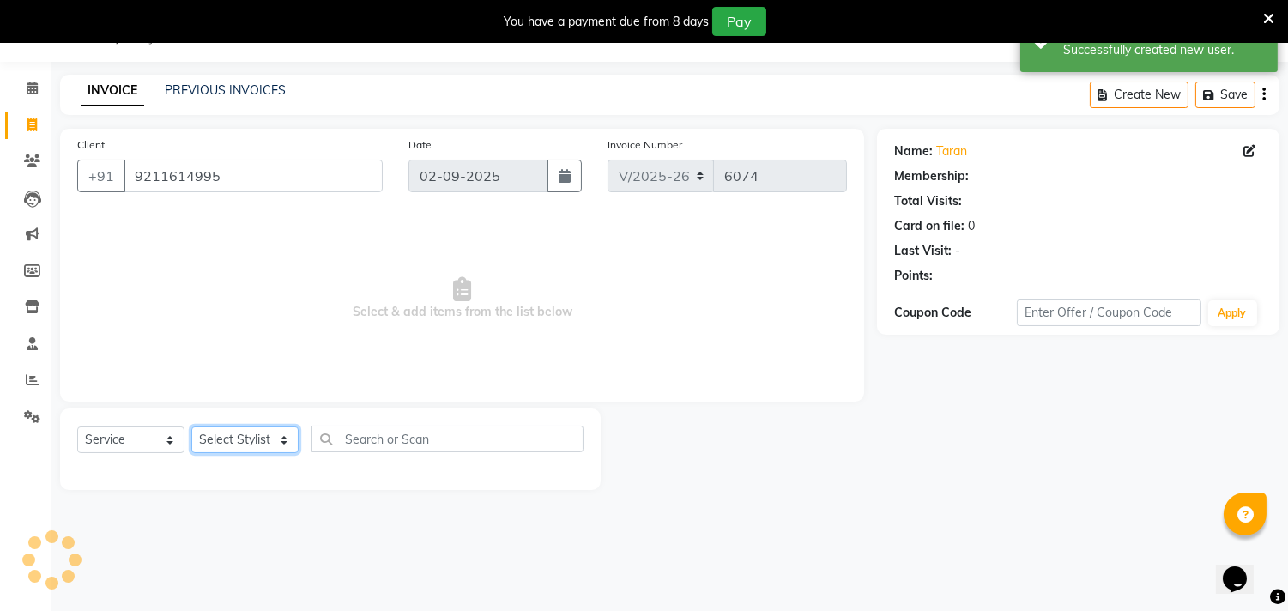
select select "1: Object"
click at [244, 449] on select "Select Stylist Aarif AMAN ANJALI Arman Arshad ARSHAD SALMANI ASHU FAIZ gaurav H…" at bounding box center [244, 439] width 107 height 27
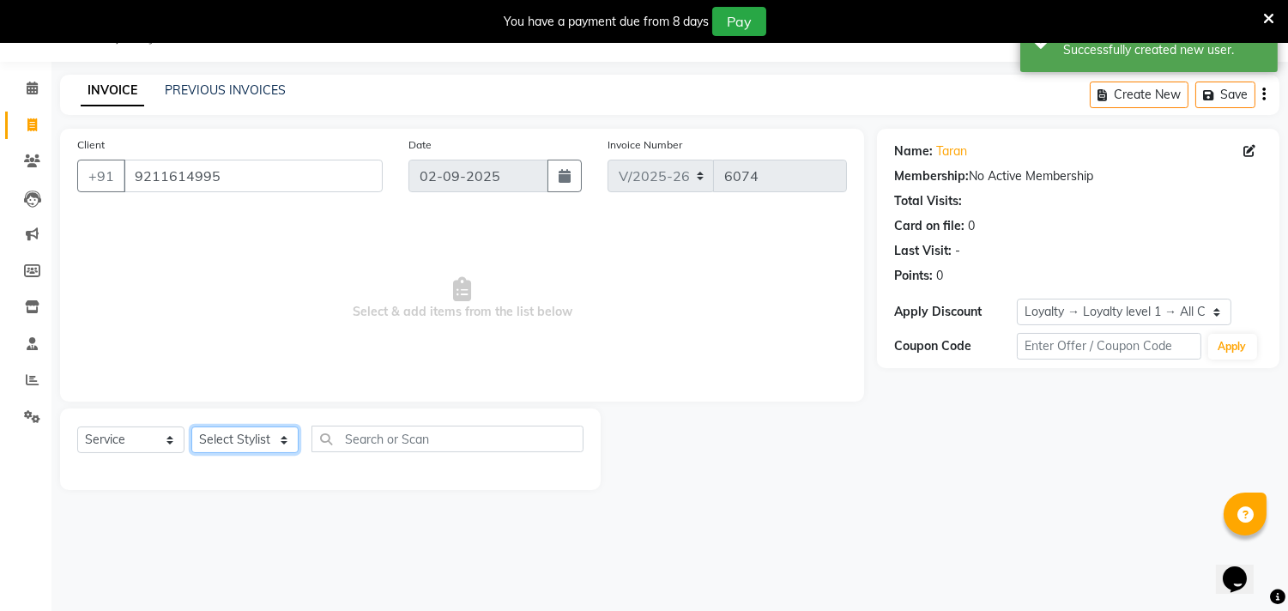
select select "28029"
click at [191, 427] on select "Select Stylist Aarif AMAN ANJALI Arman Arshad ARSHAD SALMANI ASHU FAIZ gaurav H…" at bounding box center [244, 439] width 107 height 27
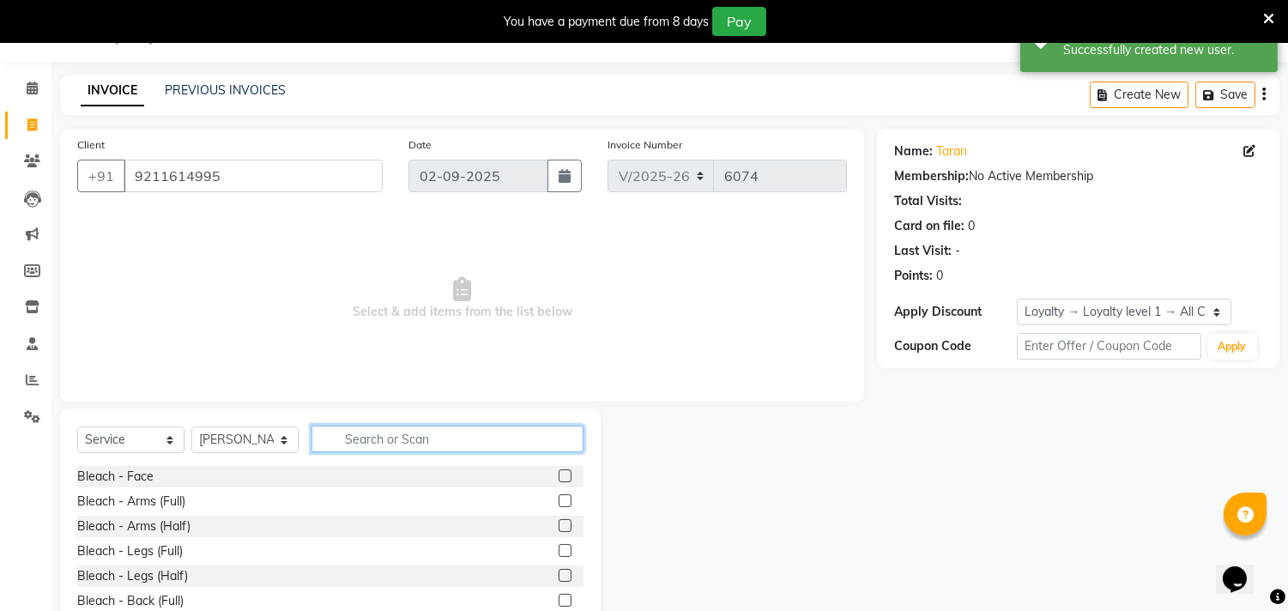
click at [402, 444] on input "text" at bounding box center [447, 439] width 272 height 27
type input "wash"
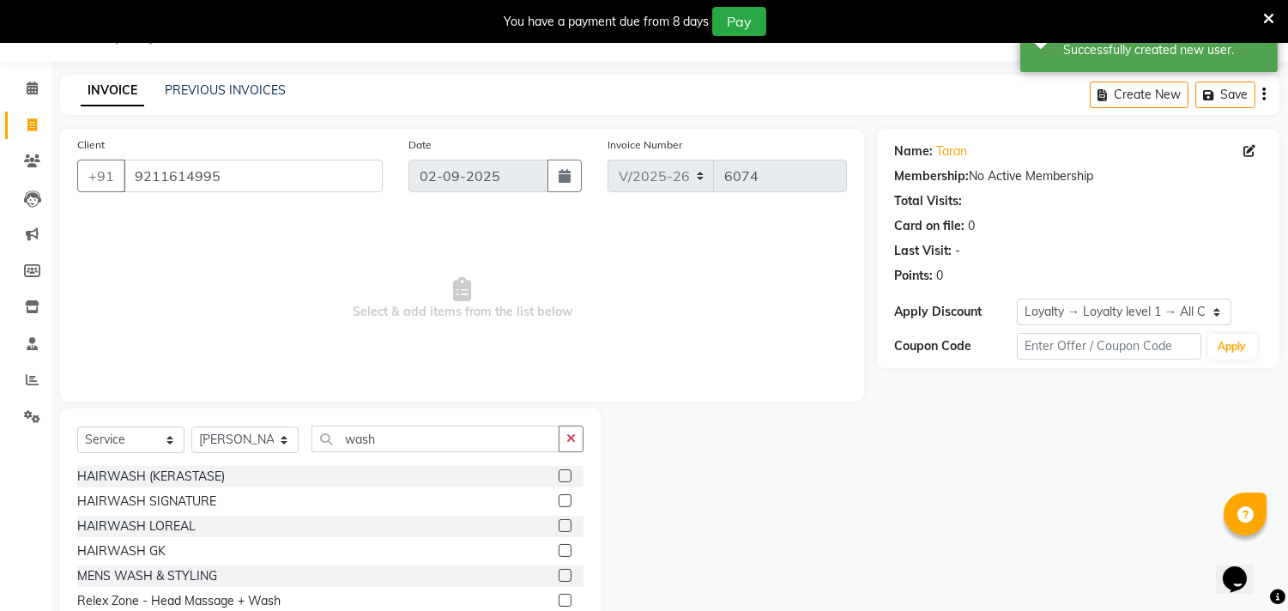
click at [559, 524] on label at bounding box center [565, 525] width 13 height 13
click at [559, 524] on input "checkbox" at bounding box center [564, 526] width 11 height 11
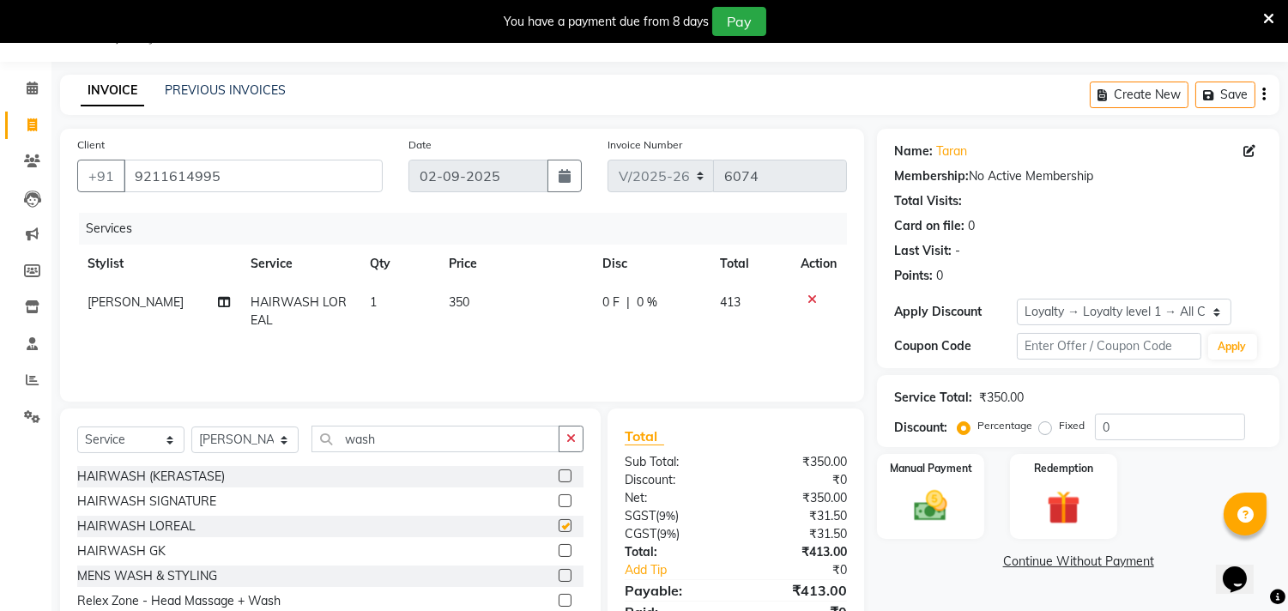
checkbox input "false"
drag, startPoint x: 386, startPoint y: 436, endPoint x: 228, endPoint y: 420, distance: 158.6
click at [228, 420] on div "Select Service Product Membership Package Voucher Prepaid Gift Card Select Styl…" at bounding box center [330, 534] width 541 height 253
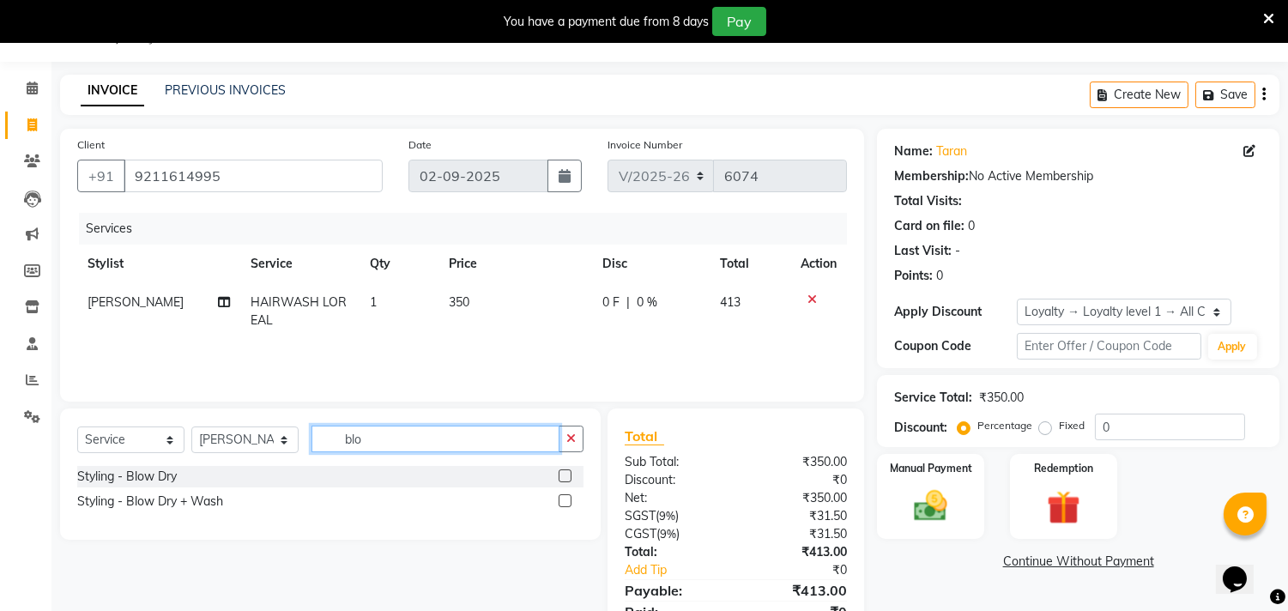
type input "blo"
click at [566, 477] on label at bounding box center [565, 475] width 13 height 13
click at [566, 477] on input "checkbox" at bounding box center [564, 476] width 11 height 11
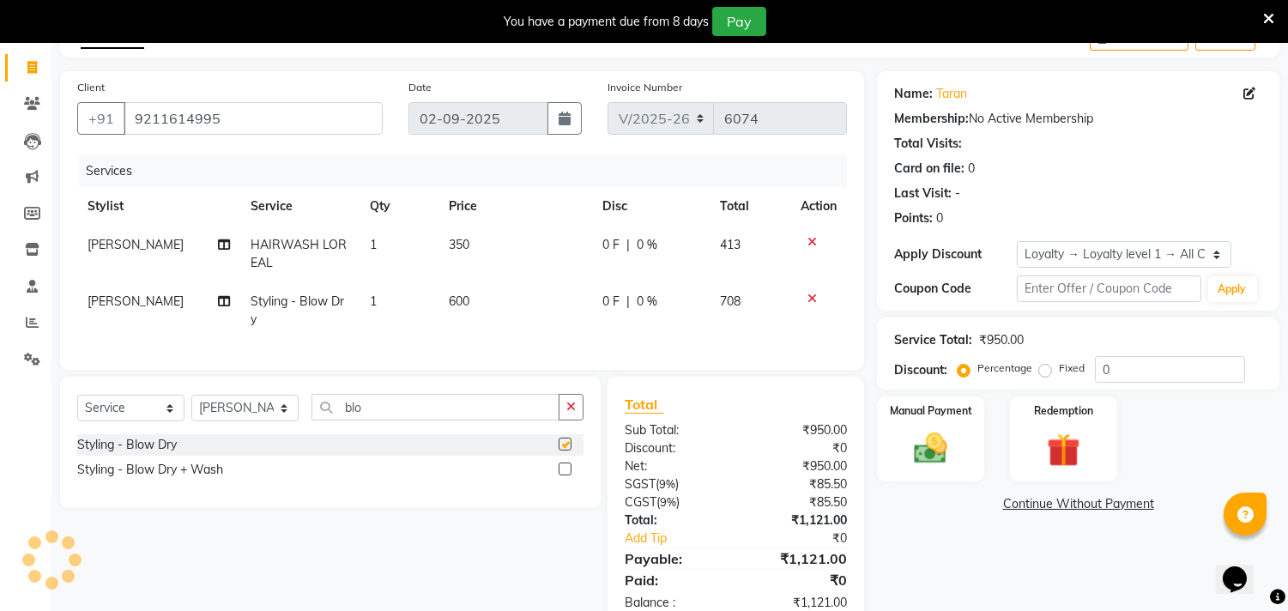
checkbox input "false"
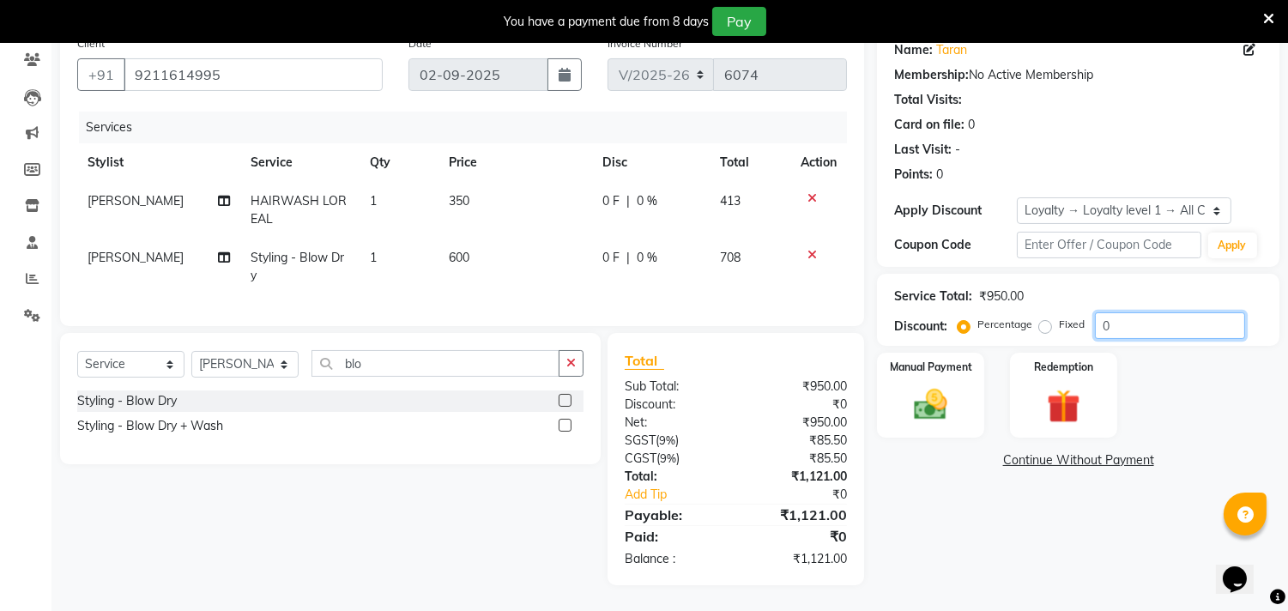
click at [1148, 312] on input "0" at bounding box center [1170, 325] width 150 height 27
type input "015.25"
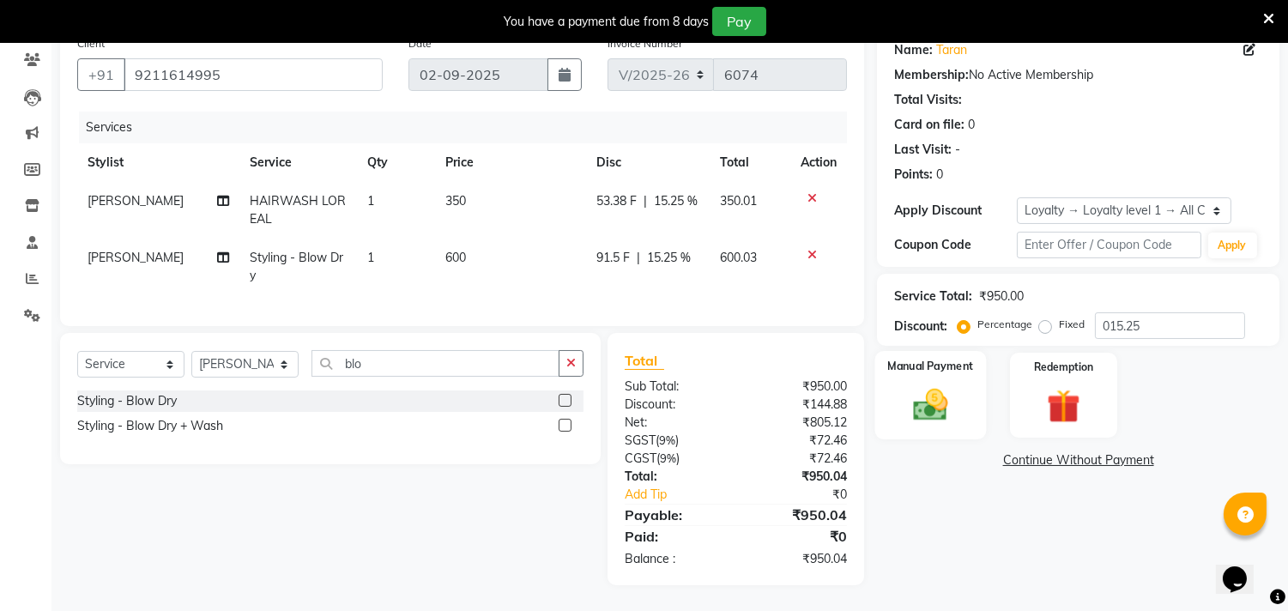
click at [953, 366] on div "Manual Payment" at bounding box center [931, 395] width 112 height 88
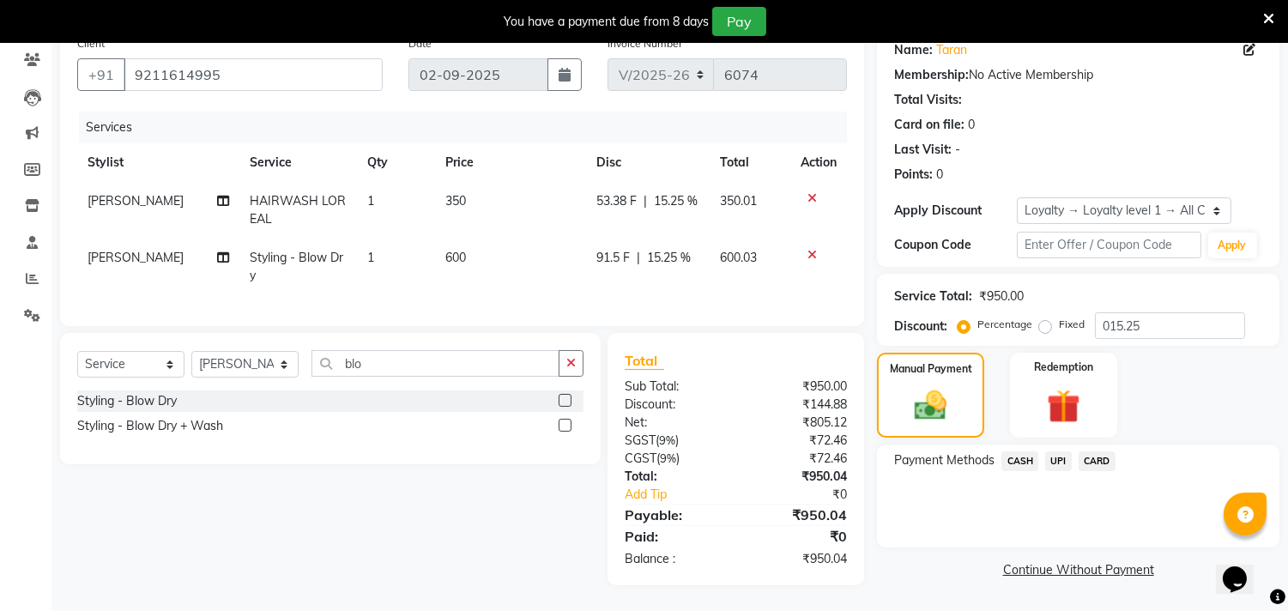
click at [1018, 451] on span "CASH" at bounding box center [1019, 461] width 37 height 20
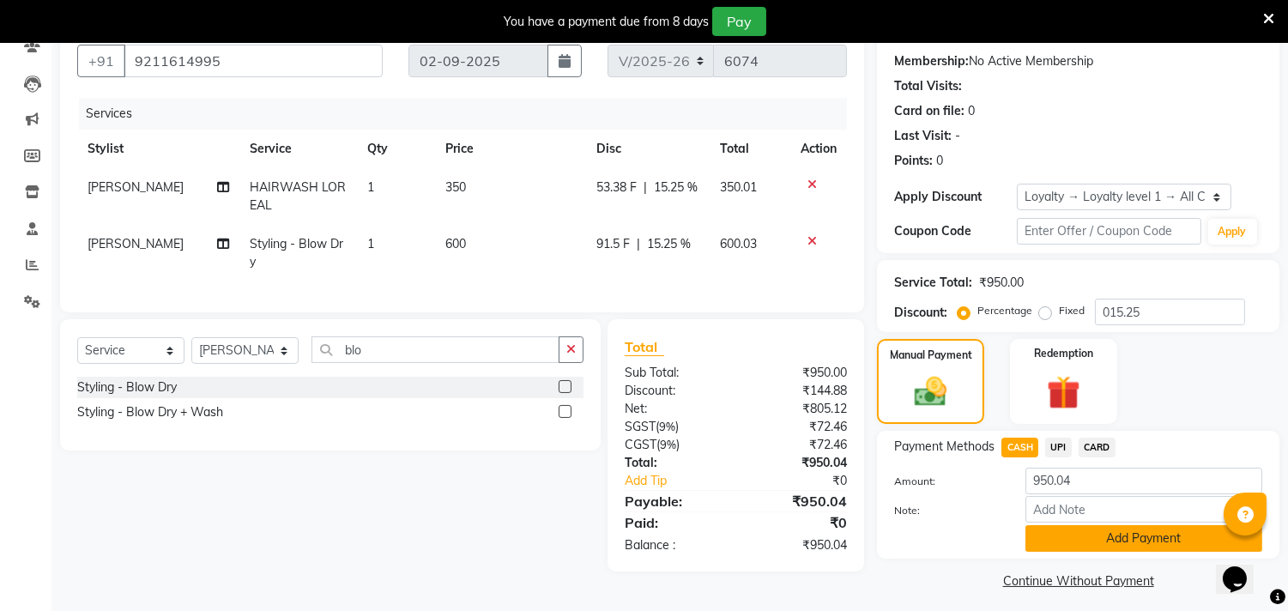
click at [1054, 535] on button "Add Payment" at bounding box center [1143, 538] width 237 height 27
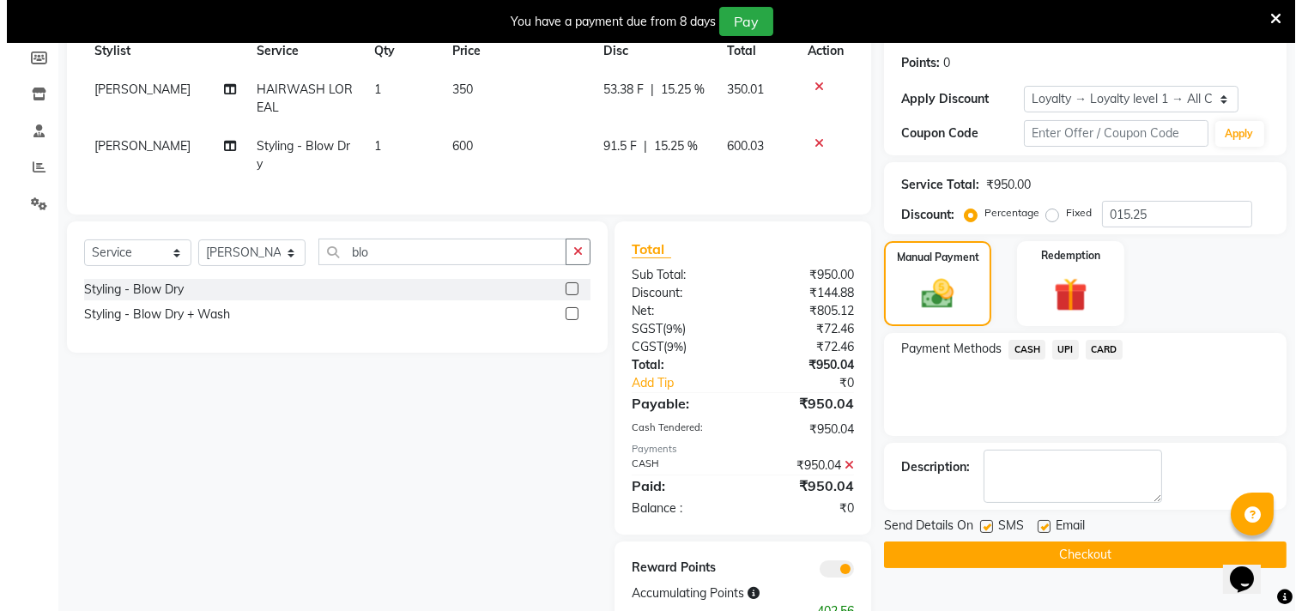
scroll to position [322, 0]
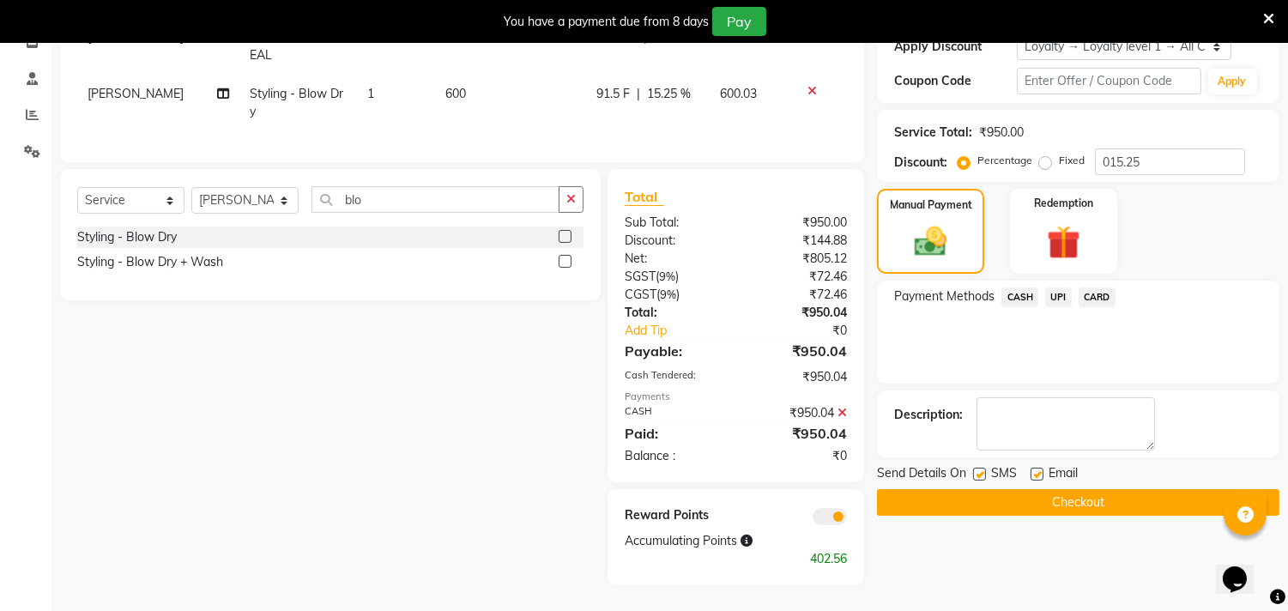
click at [836, 519] on span at bounding box center [830, 516] width 34 height 17
click at [847, 519] on input "checkbox" at bounding box center [847, 519] width 0 height 0
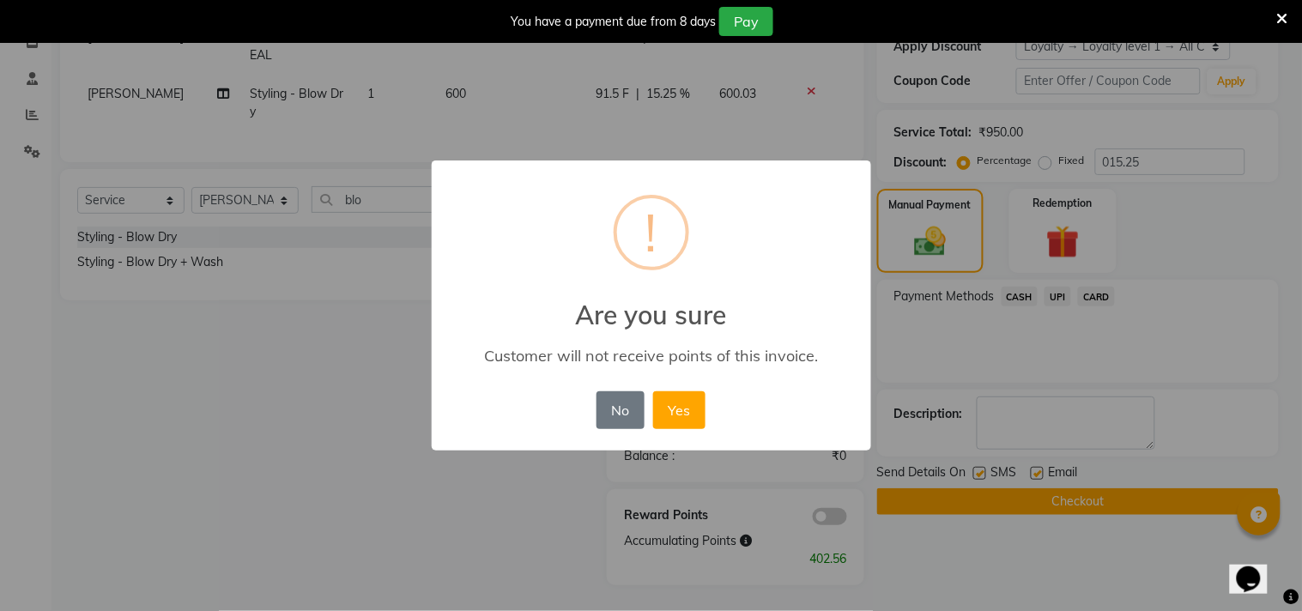
drag, startPoint x: 680, startPoint y: 409, endPoint x: 827, endPoint y: 458, distance: 155.5
click at [685, 409] on button "Yes" at bounding box center [679, 410] width 52 height 38
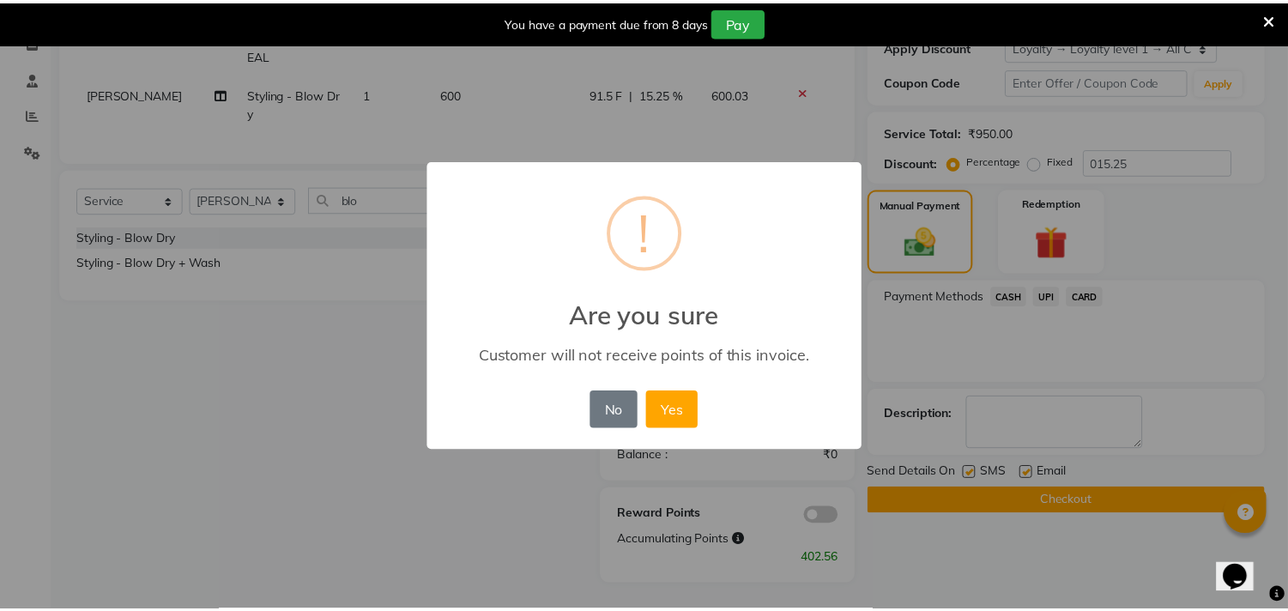
scroll to position [279, 0]
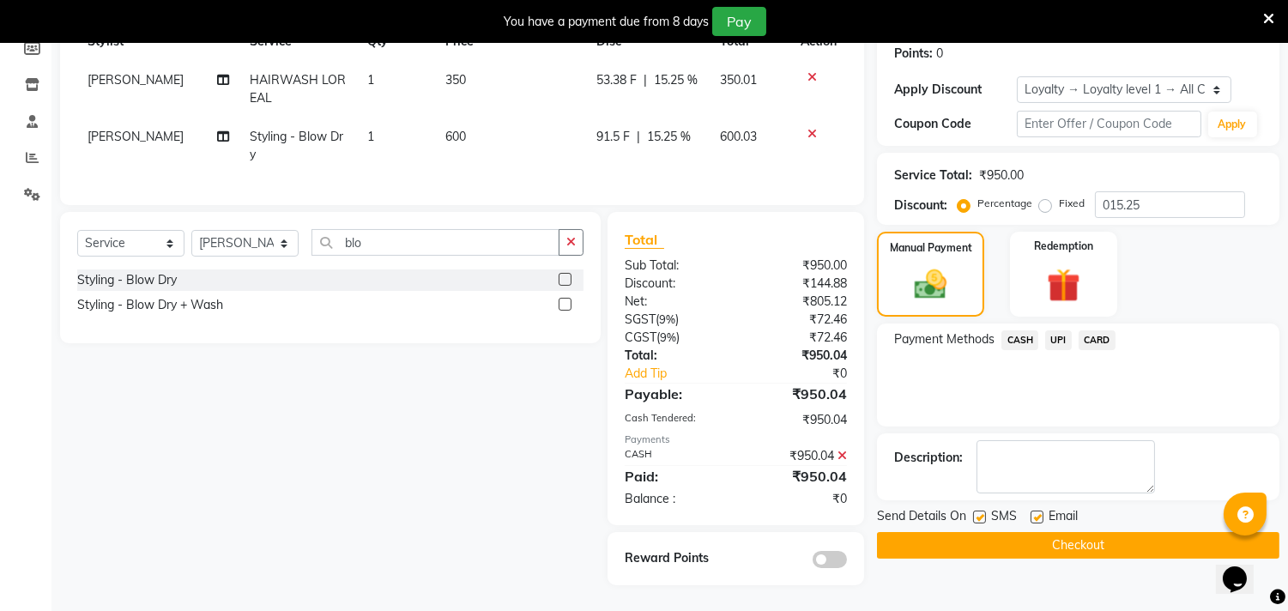
click at [936, 533] on button "Checkout" at bounding box center [1078, 545] width 402 height 27
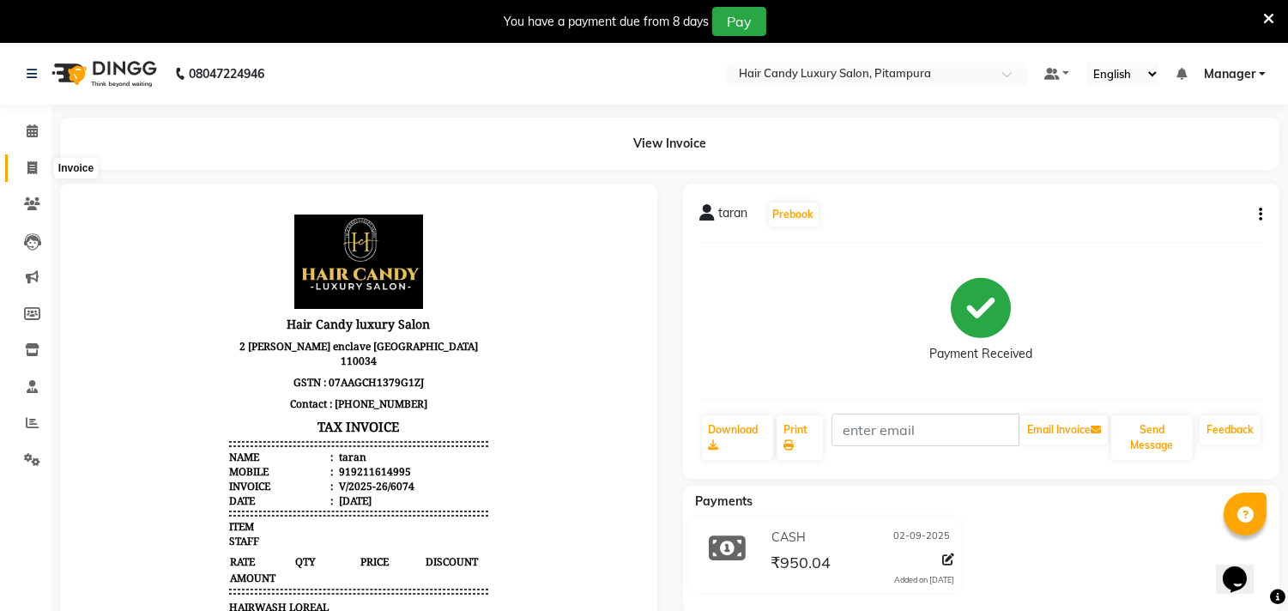
click at [33, 164] on icon at bounding box center [31, 167] width 9 height 13
select select "service"
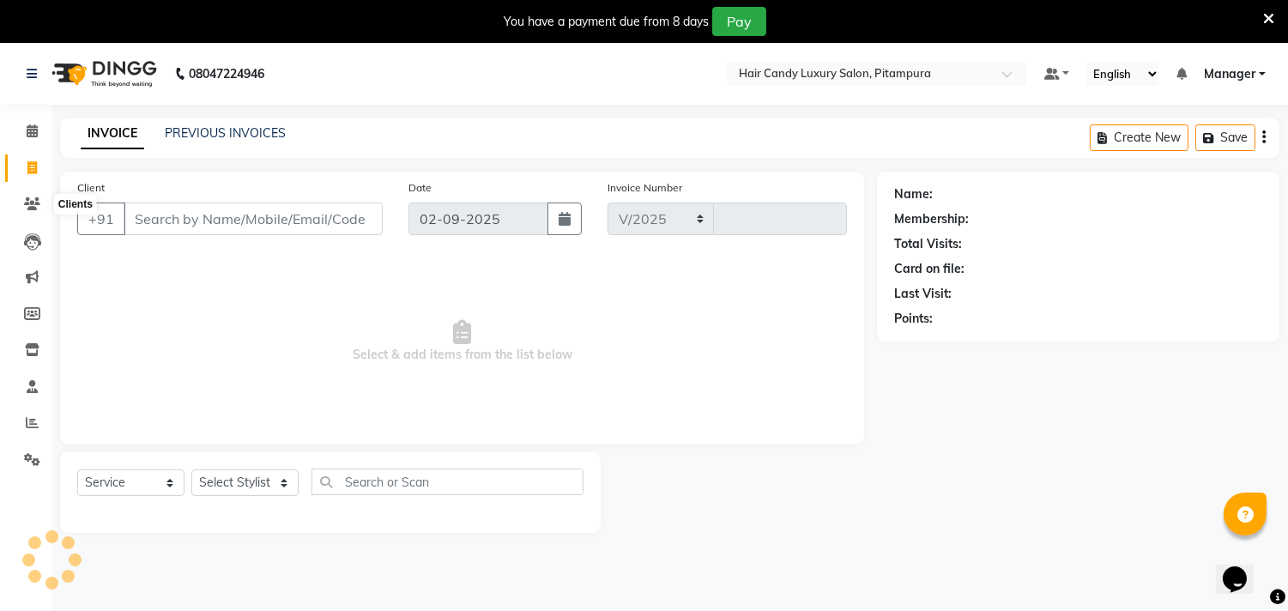
select select "4720"
type input "6075"
select select "4720"
select select "service"
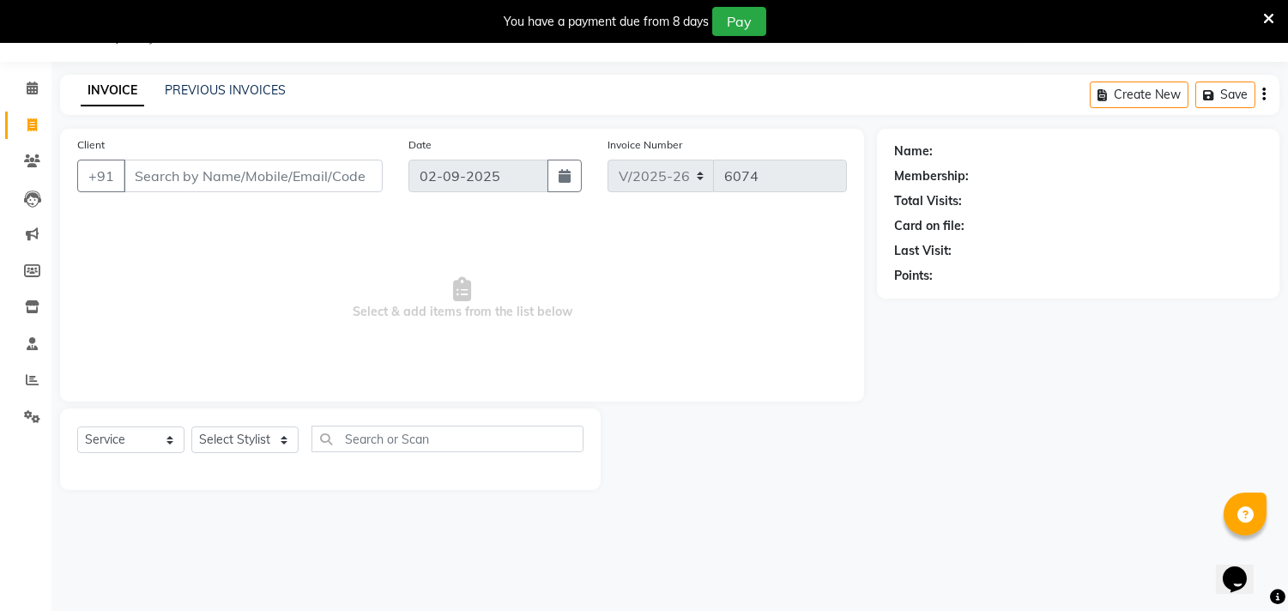
click at [258, 82] on div "PREVIOUS INVOICES" at bounding box center [225, 91] width 121 height 18
click at [266, 87] on link "PREVIOUS INVOICES" at bounding box center [225, 89] width 121 height 15
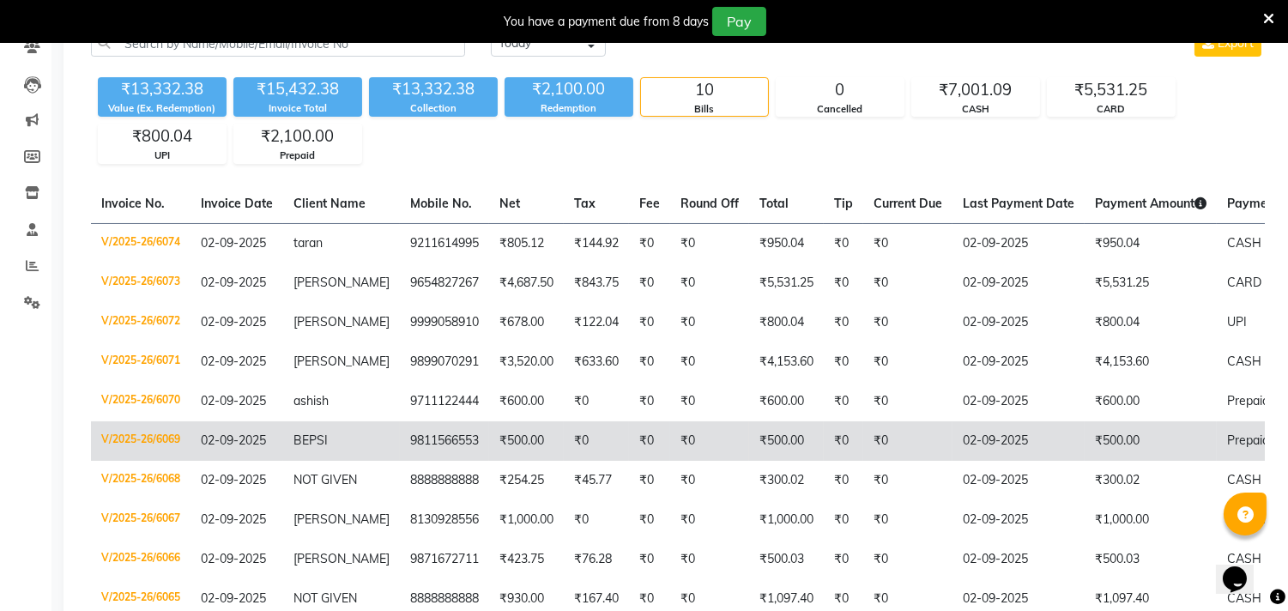
scroll to position [287, 0]
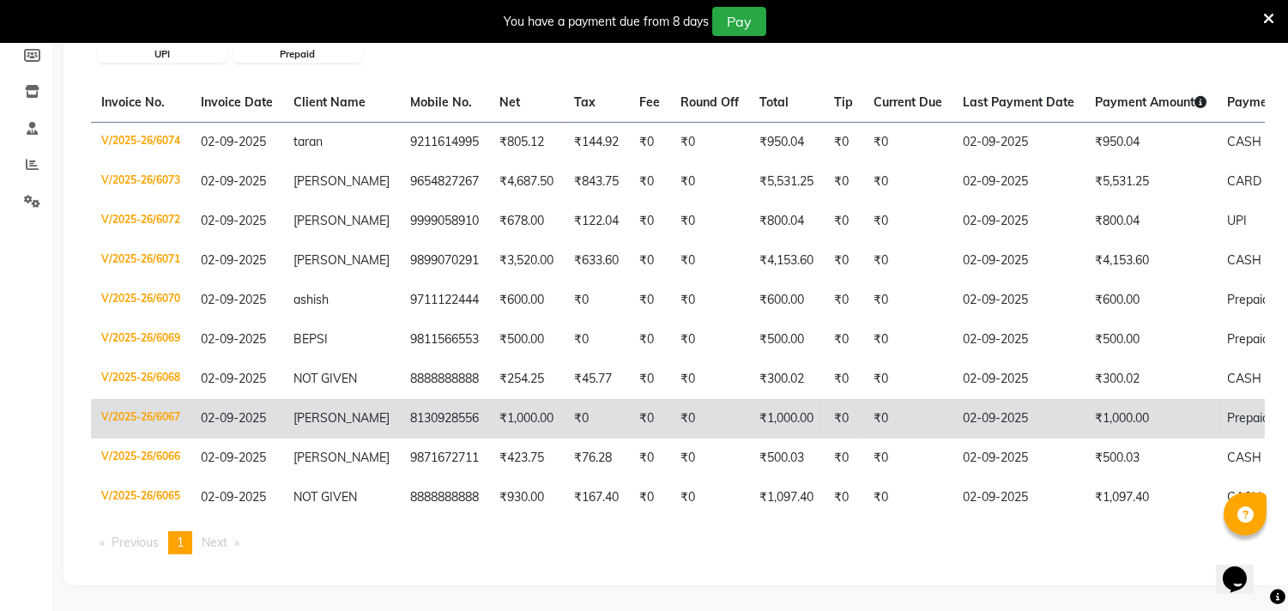
click at [262, 410] on span "02-09-2025" at bounding box center [233, 417] width 65 height 15
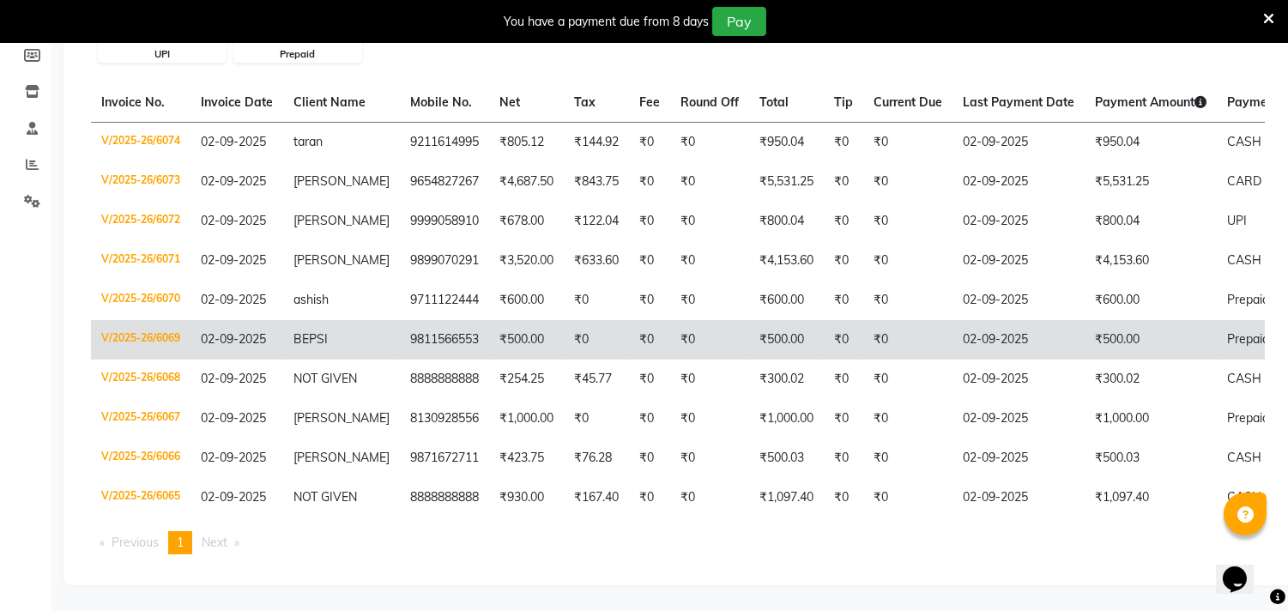
click at [233, 331] on span "02-09-2025" at bounding box center [233, 338] width 65 height 15
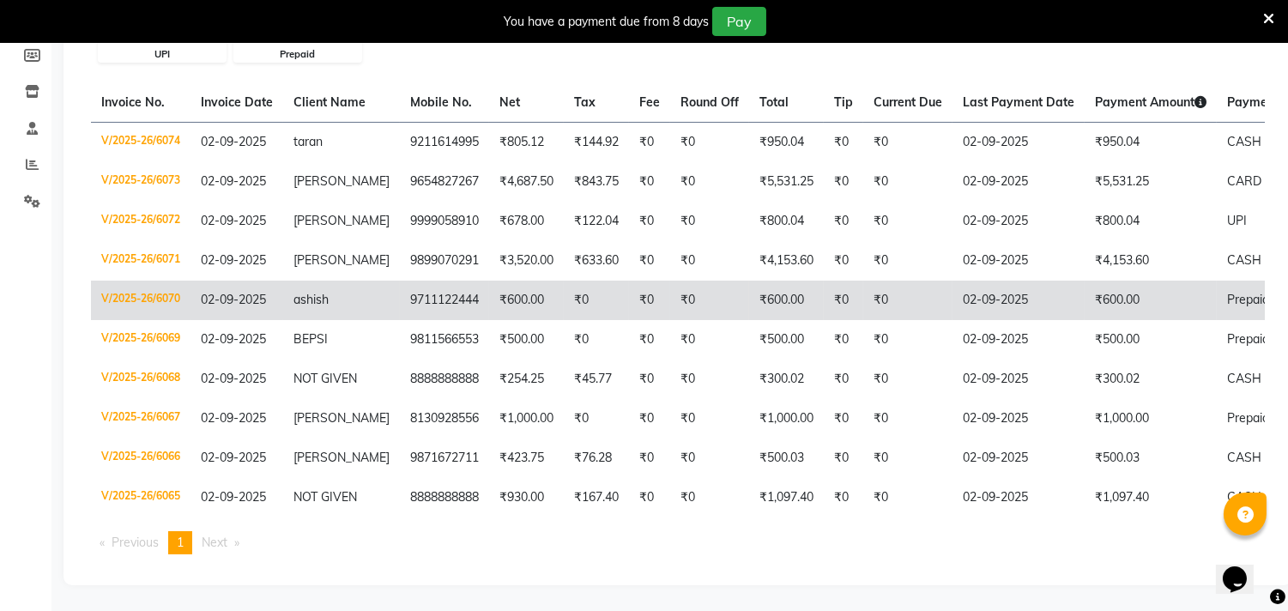
click at [294, 292] on span "ashish" at bounding box center [310, 299] width 35 height 15
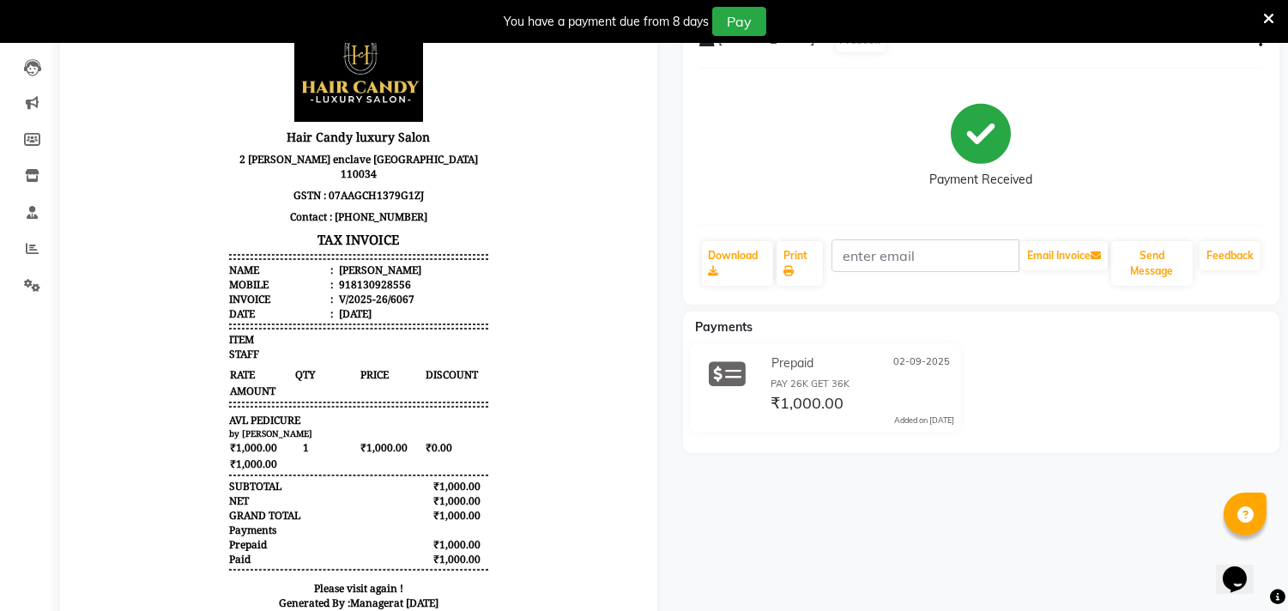
scroll to position [190, 0]
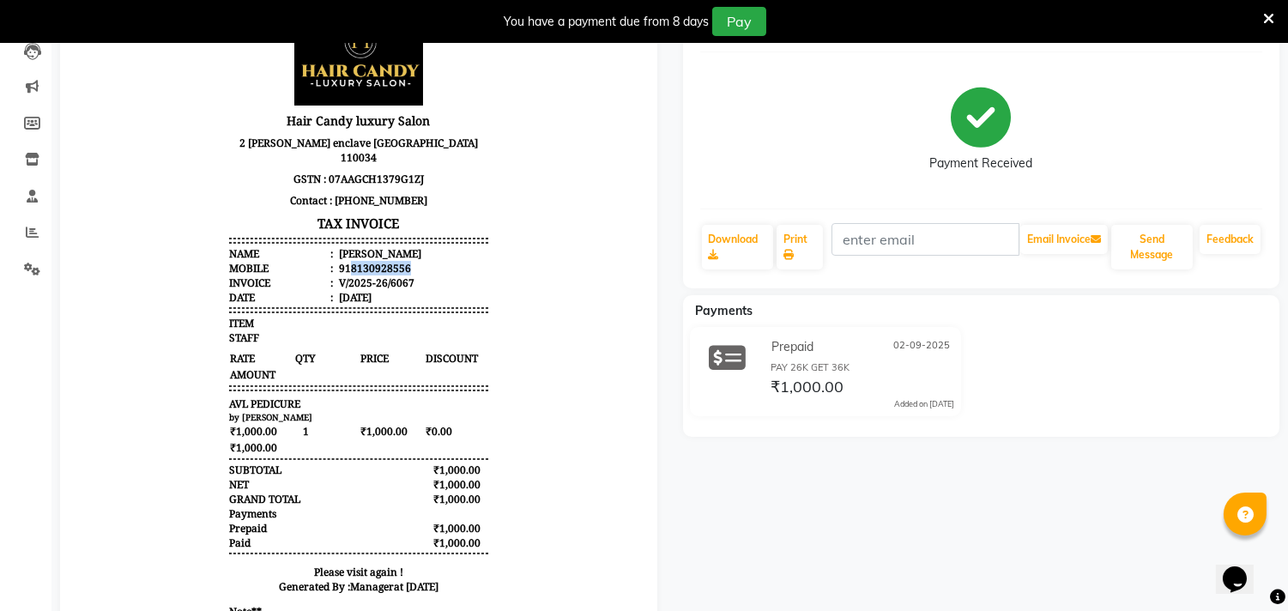
drag, startPoint x: 335, startPoint y: 253, endPoint x: 418, endPoint y: 248, distance: 83.4
click at [418, 261] on li "Mobile : 918130928556" at bounding box center [358, 268] width 259 height 15
copy div "8130928556"
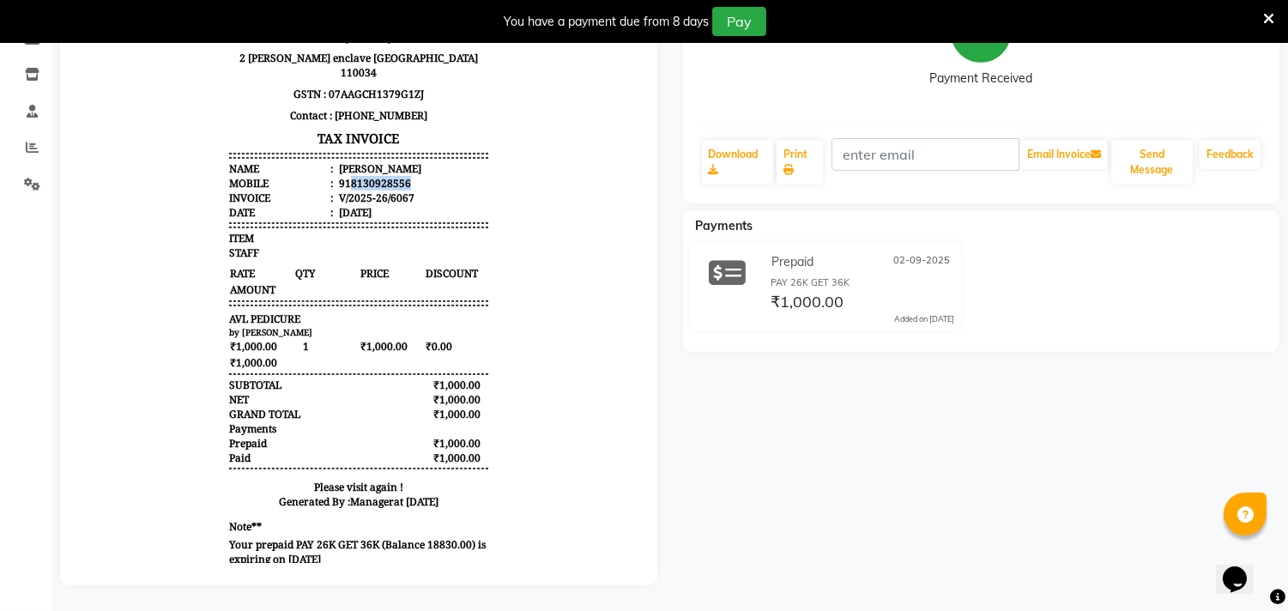
scroll to position [0, 0]
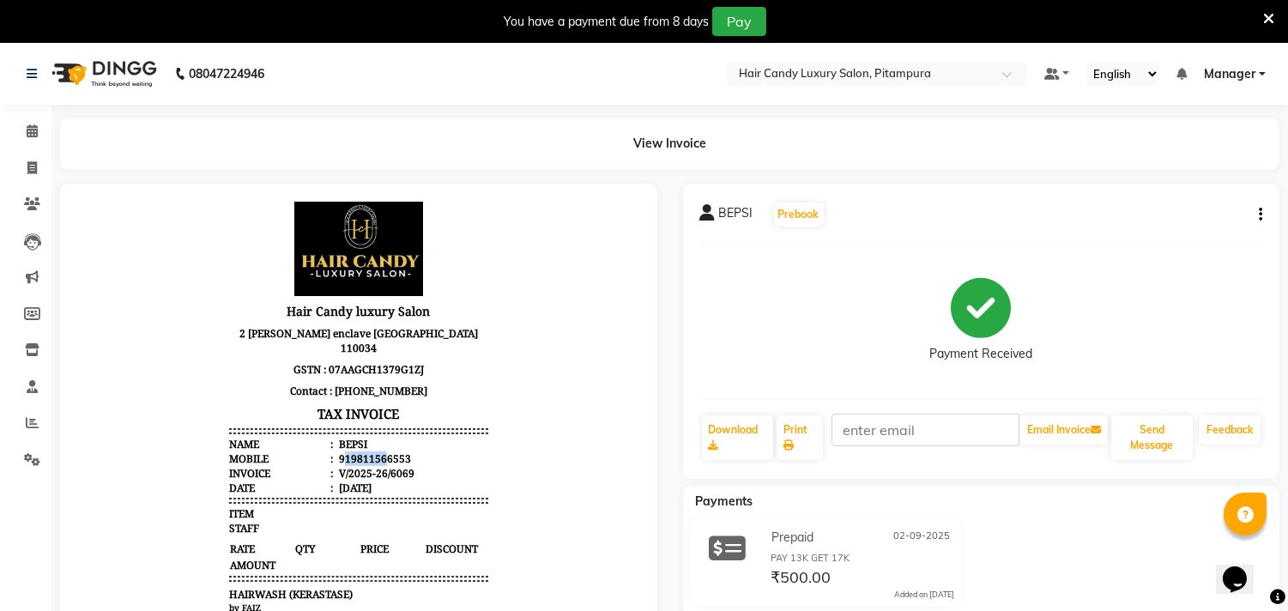
drag, startPoint x: 332, startPoint y: 444, endPoint x: 369, endPoint y: 444, distance: 36.9
click at [369, 450] on div "919811566553" at bounding box center [374, 457] width 76 height 15
click at [450, 450] on li "Mobile : 919811566553" at bounding box center [358, 457] width 259 height 15
drag, startPoint x: 336, startPoint y: 440, endPoint x: 482, endPoint y: 447, distance: 146.9
click at [482, 447] on body "Hair Candy luxury Salon 2 [PERSON_NAME] enclave [GEOGRAPHIC_DATA] 110034 GSTN :…" at bounding box center [358, 522] width 549 height 657
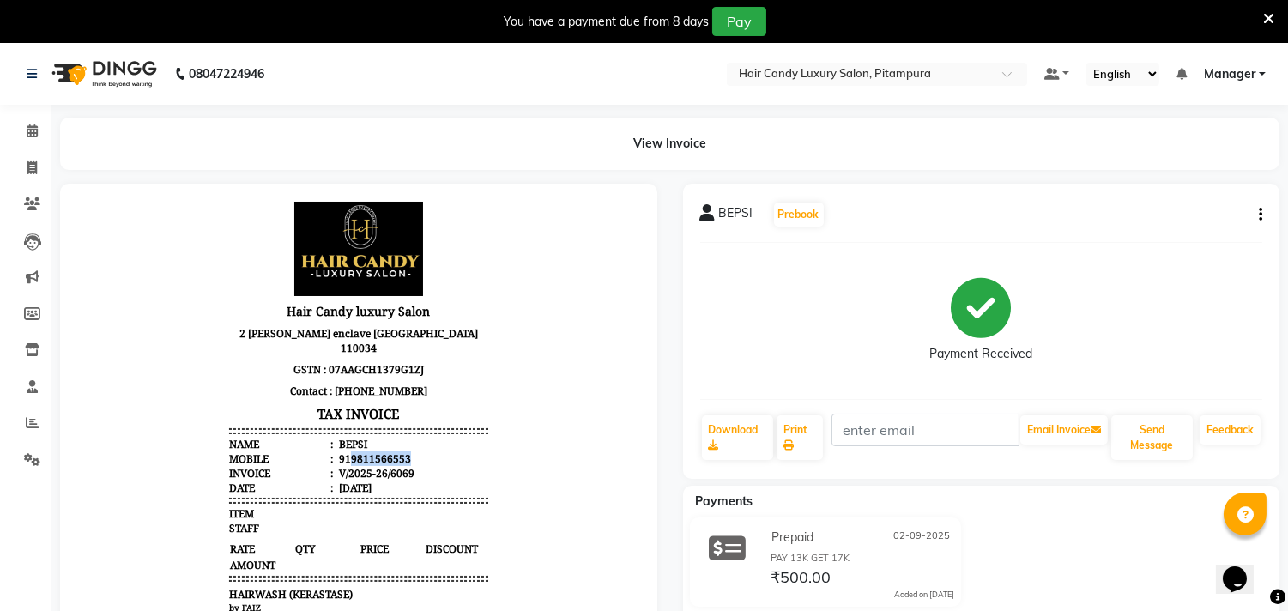
copy div "9811566553"
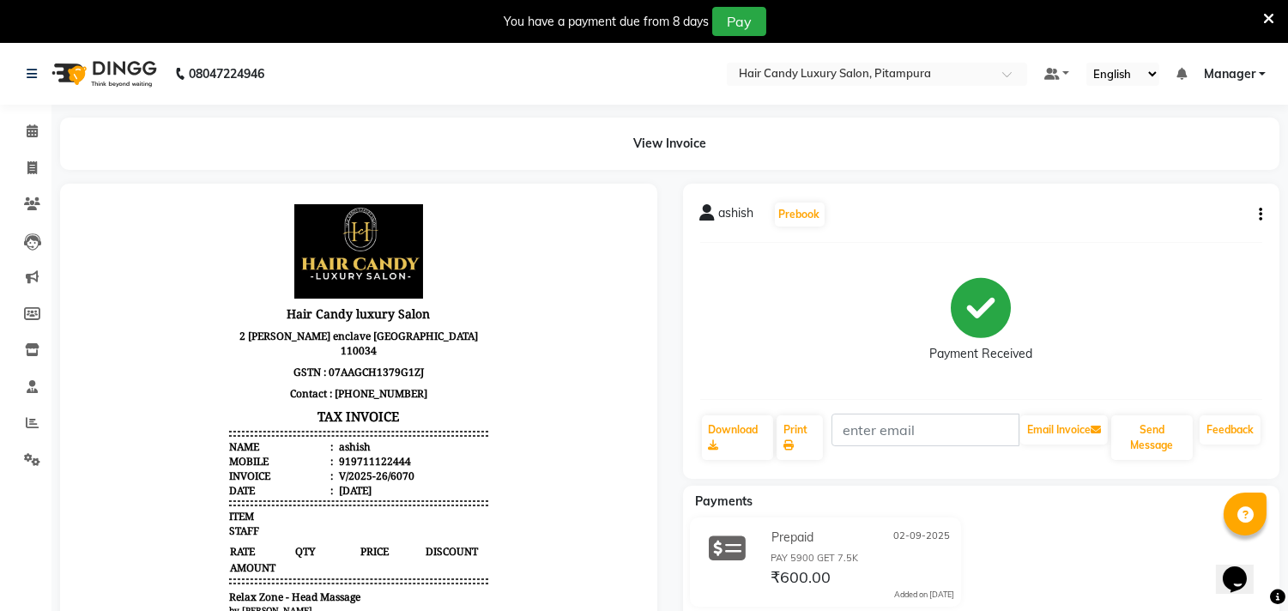
scroll to position [13, 0]
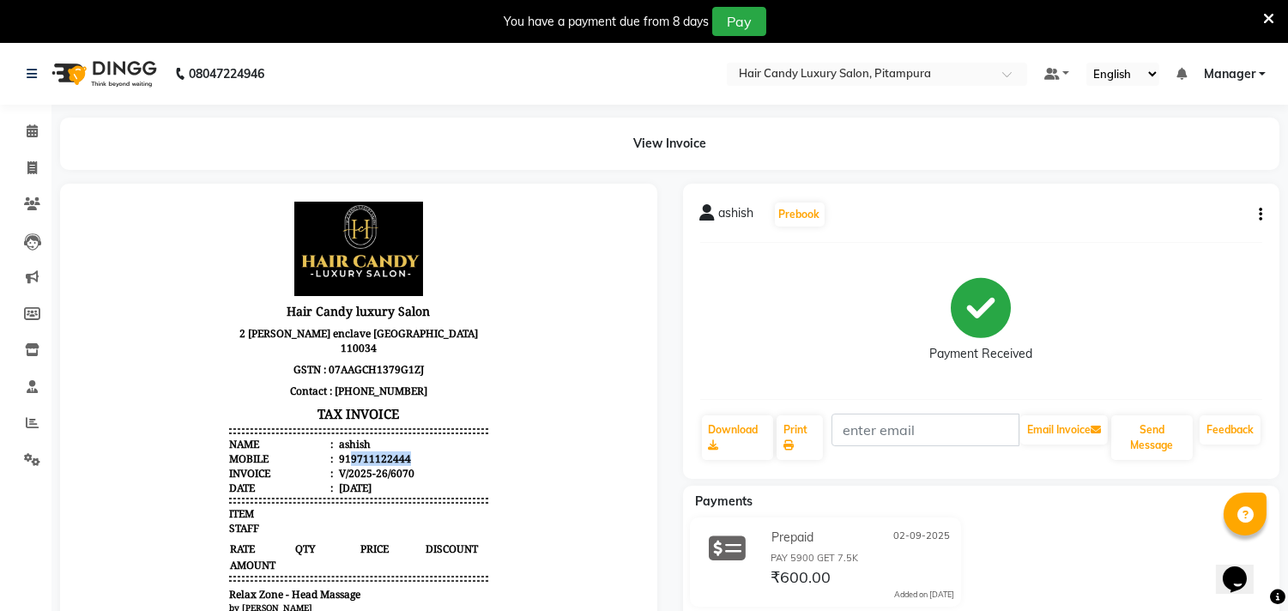
drag, startPoint x: 336, startPoint y: 444, endPoint x: 426, endPoint y: 444, distance: 90.1
click at [426, 450] on li "Mobile : 919711122444" at bounding box center [358, 457] width 259 height 15
copy div "9711122444"
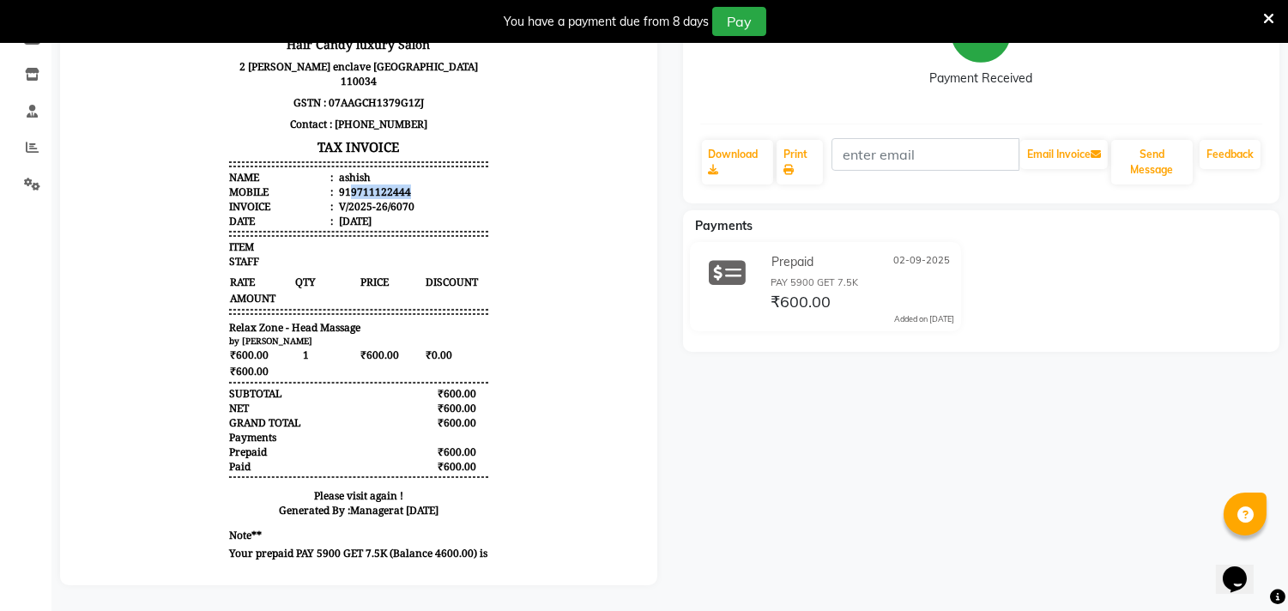
scroll to position [0, 0]
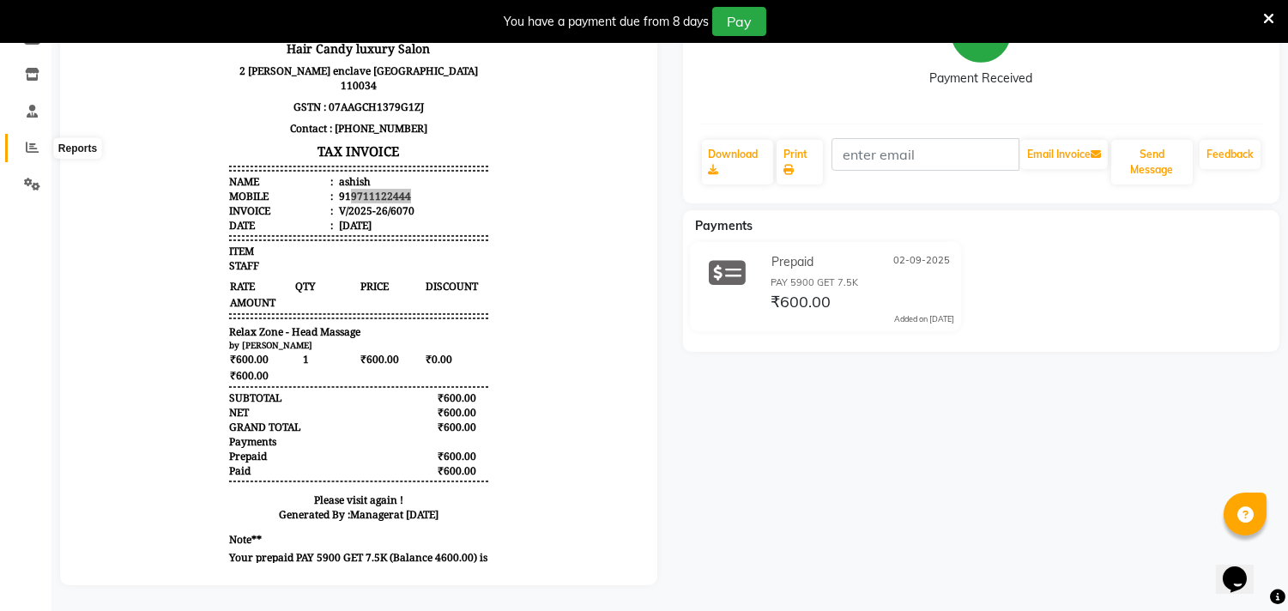
click at [27, 138] on span at bounding box center [32, 148] width 30 height 20
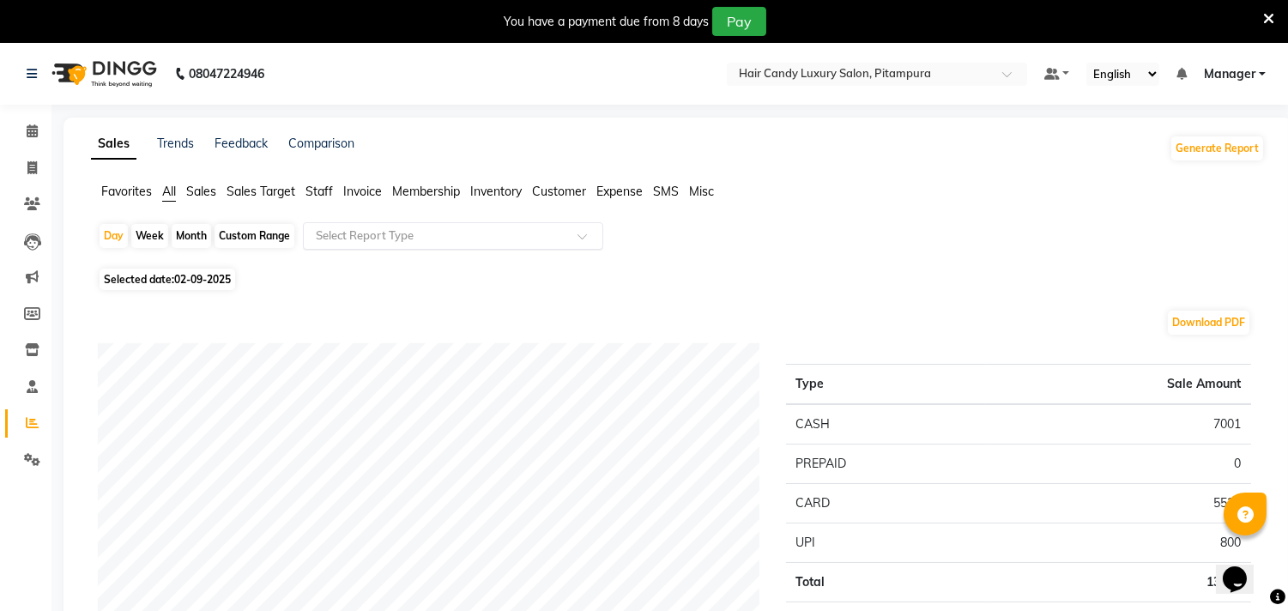
click at [492, 229] on input "text" at bounding box center [435, 235] width 247 height 17
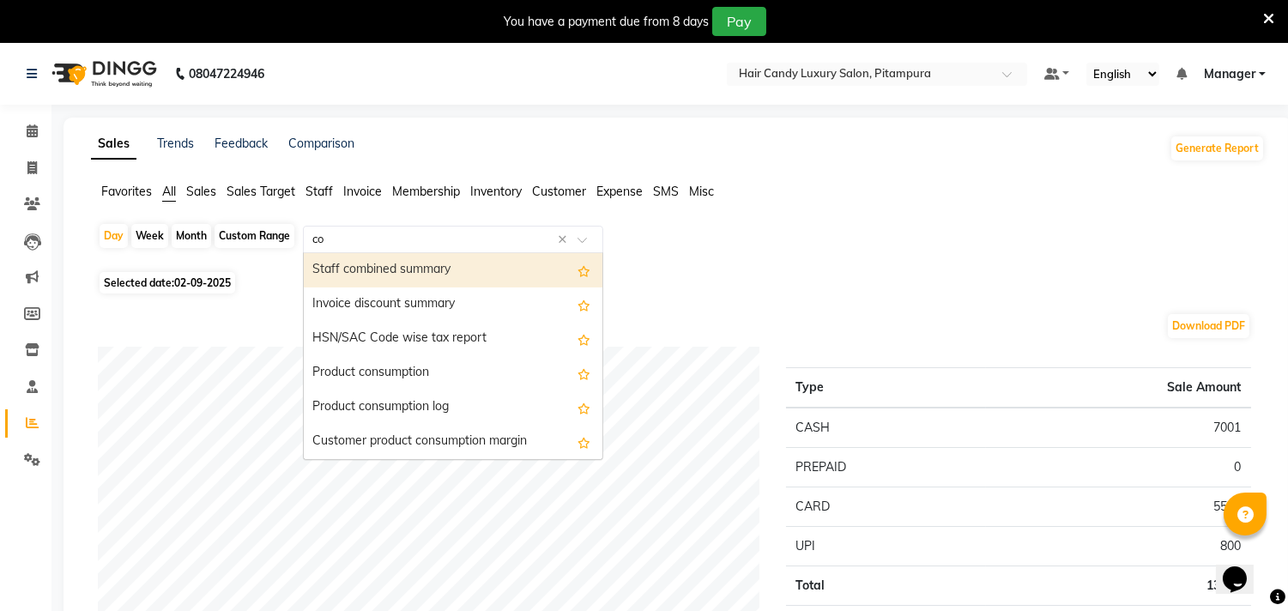
type input "com"
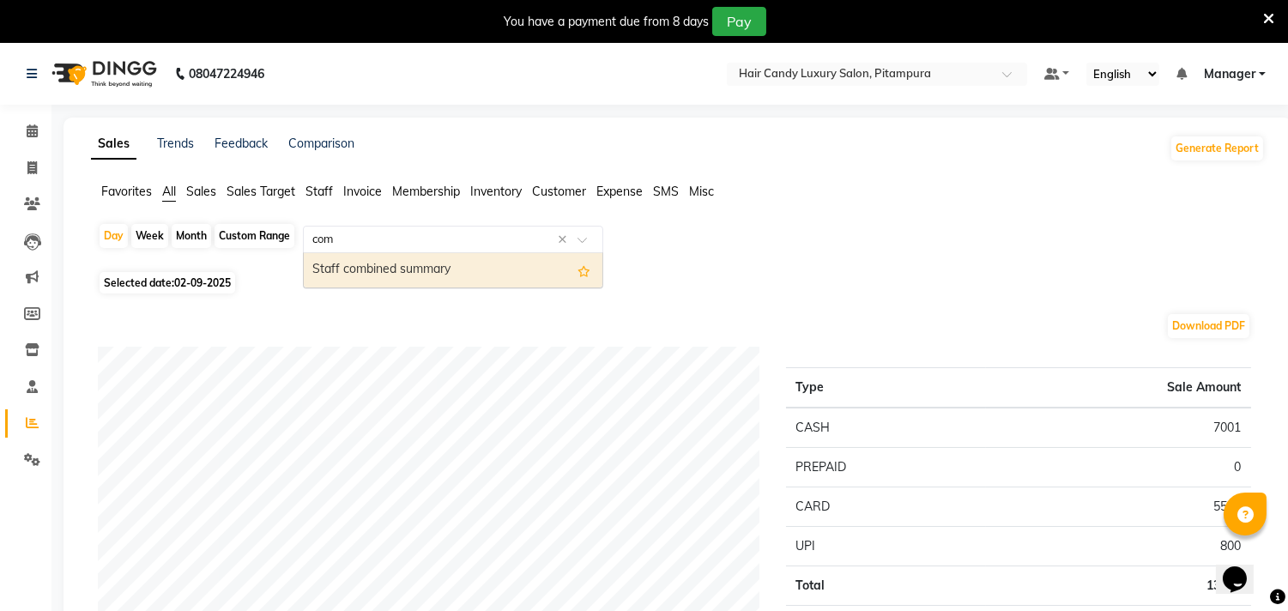
click at [490, 275] on div "Staff combined summary" at bounding box center [453, 270] width 299 height 34
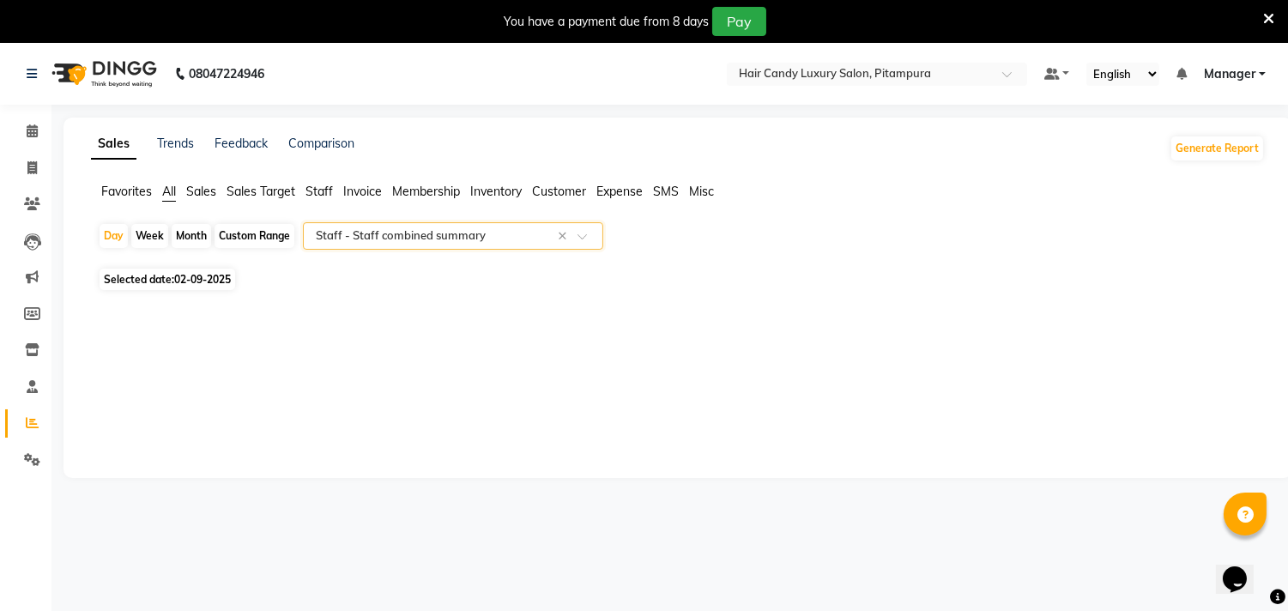
select select "filtered_report"
select select "csv"
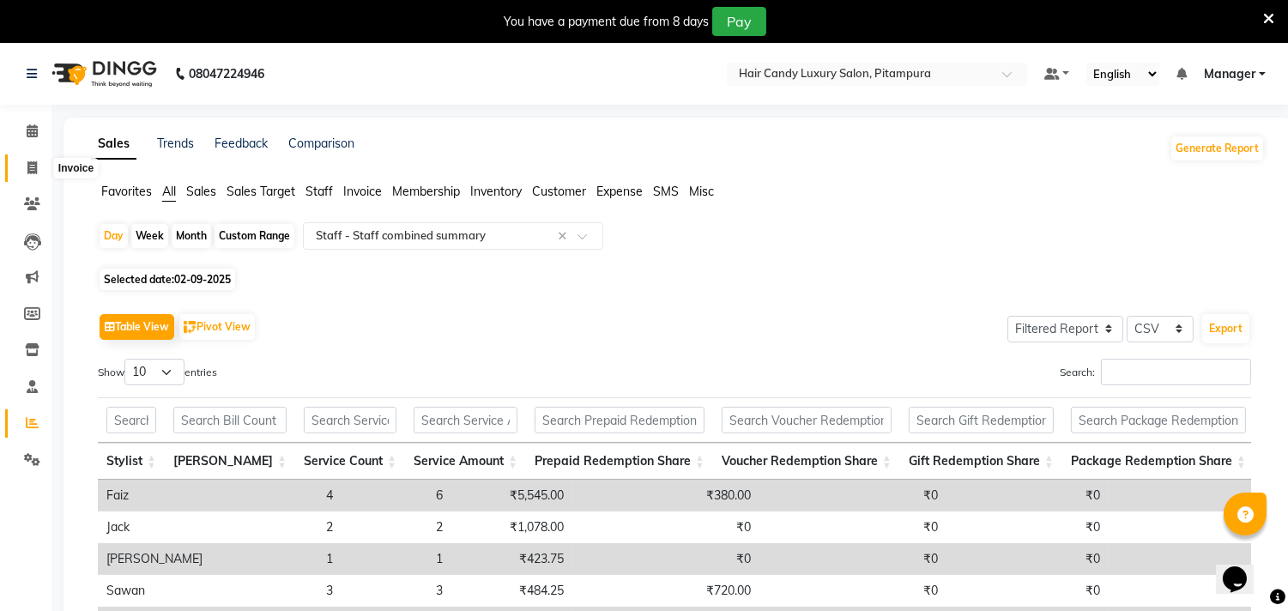
click at [35, 166] on icon at bounding box center [31, 167] width 9 height 13
select select "service"
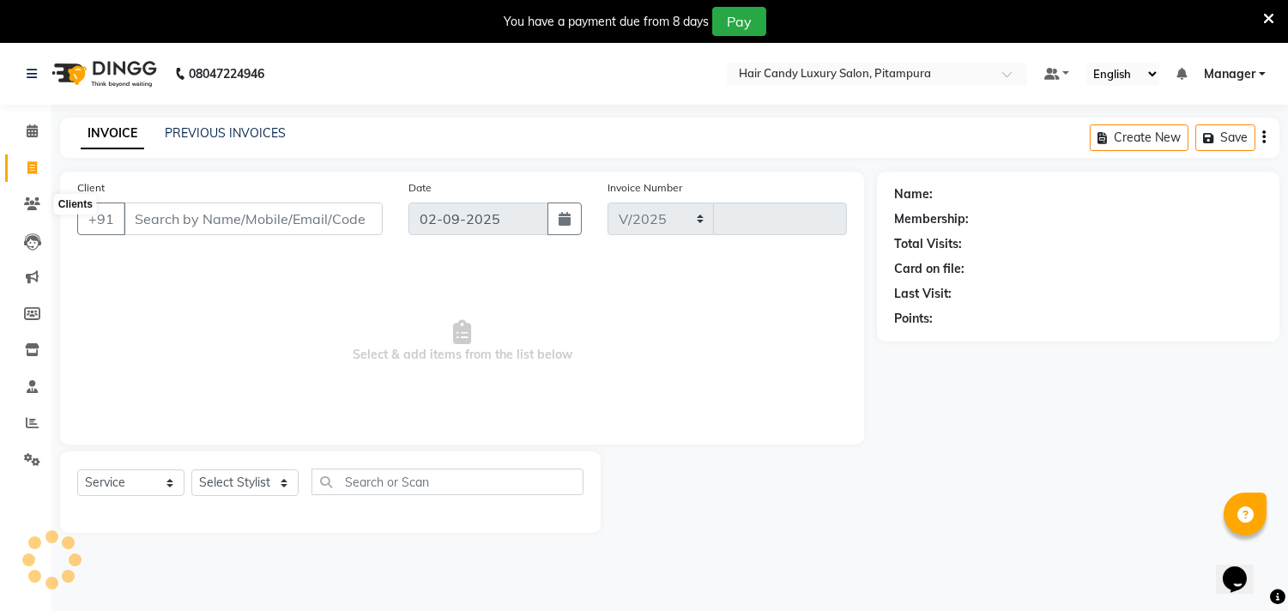
select select "4720"
type input "6075"
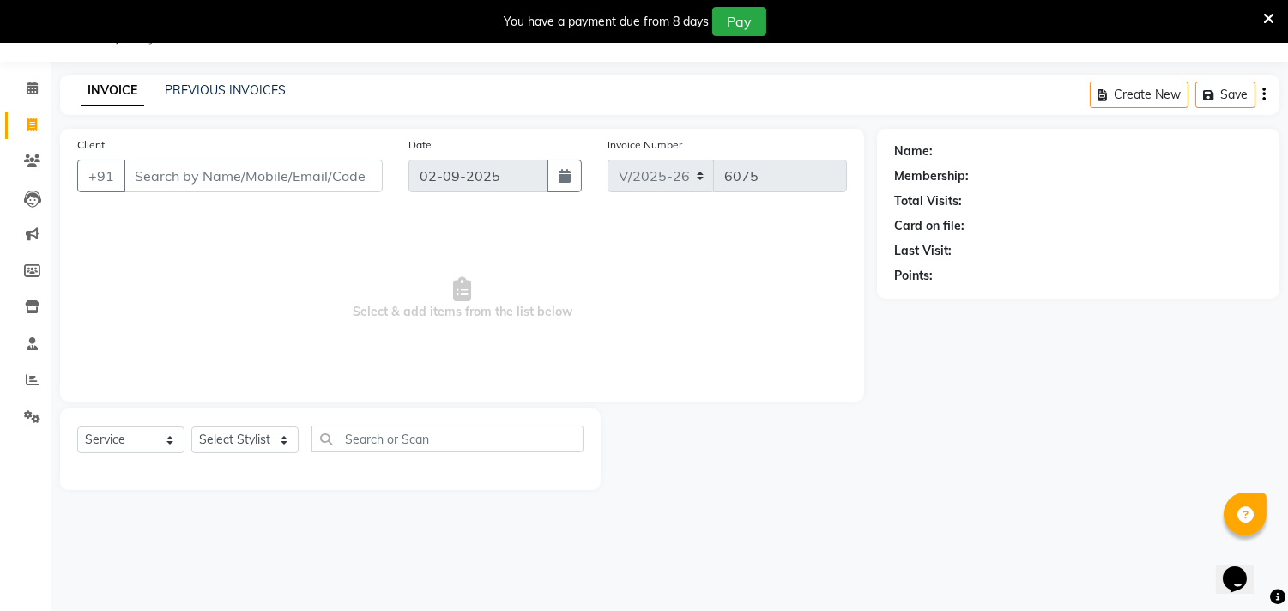
click at [234, 82] on div "PREVIOUS INVOICES" at bounding box center [225, 91] width 121 height 18
click at [234, 83] on link "PREVIOUS INVOICES" at bounding box center [225, 89] width 121 height 15
